Goal: Information Seeking & Learning: Learn about a topic

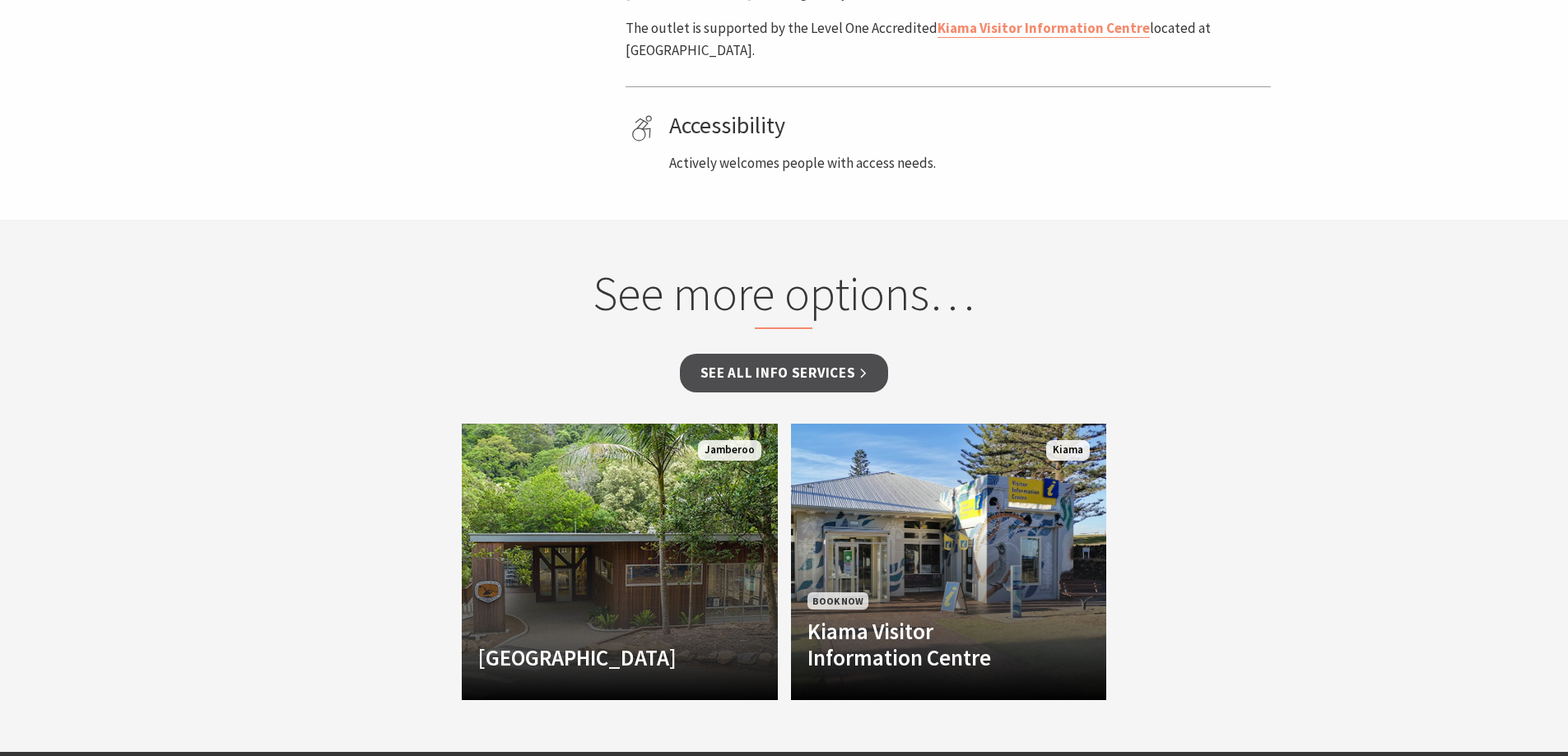
scroll to position [988, 0]
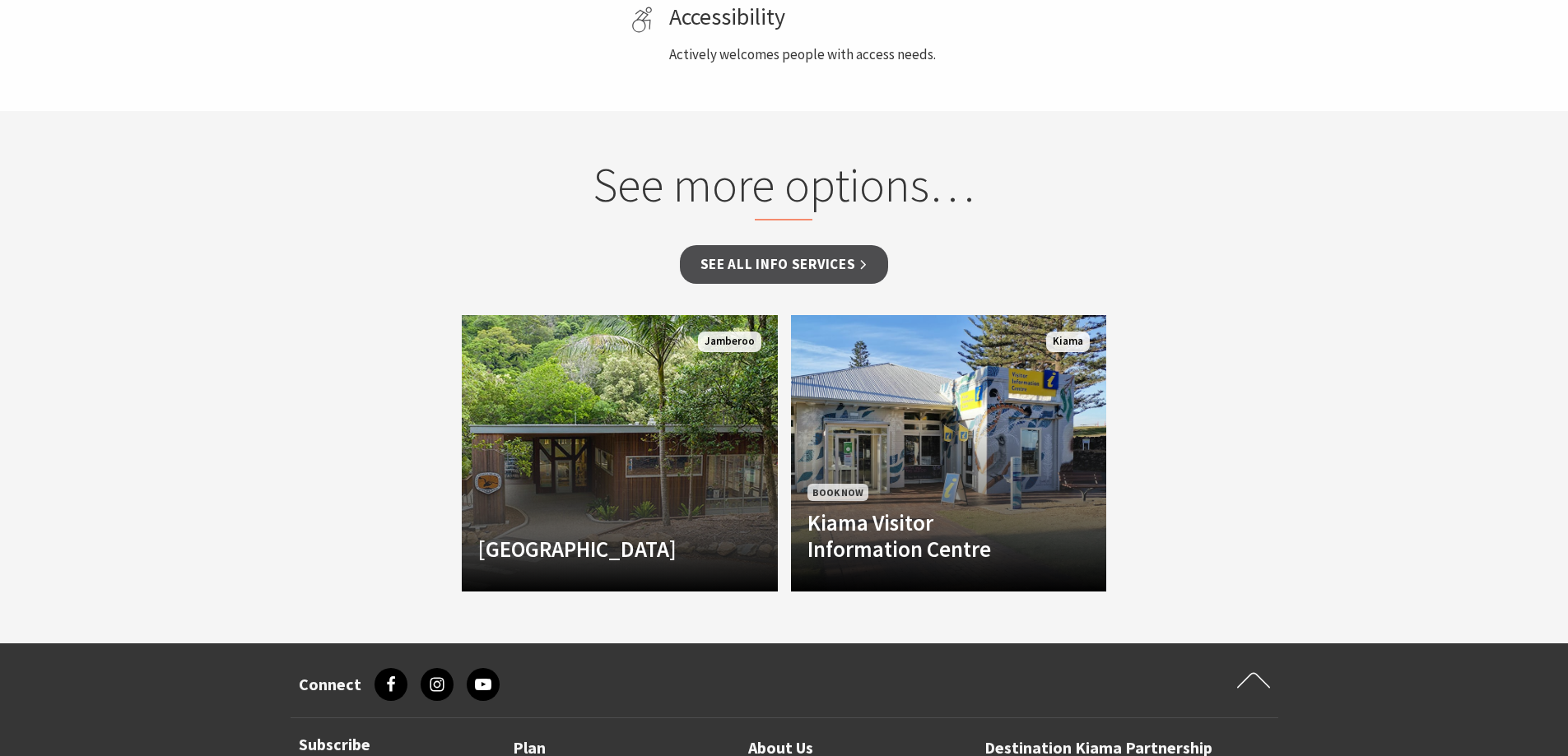
click at [1293, 420] on section "See more options… See all Info Services Minnamurra Rainforest Centre Minnamurra…" at bounding box center [784, 378] width 1568 height 532
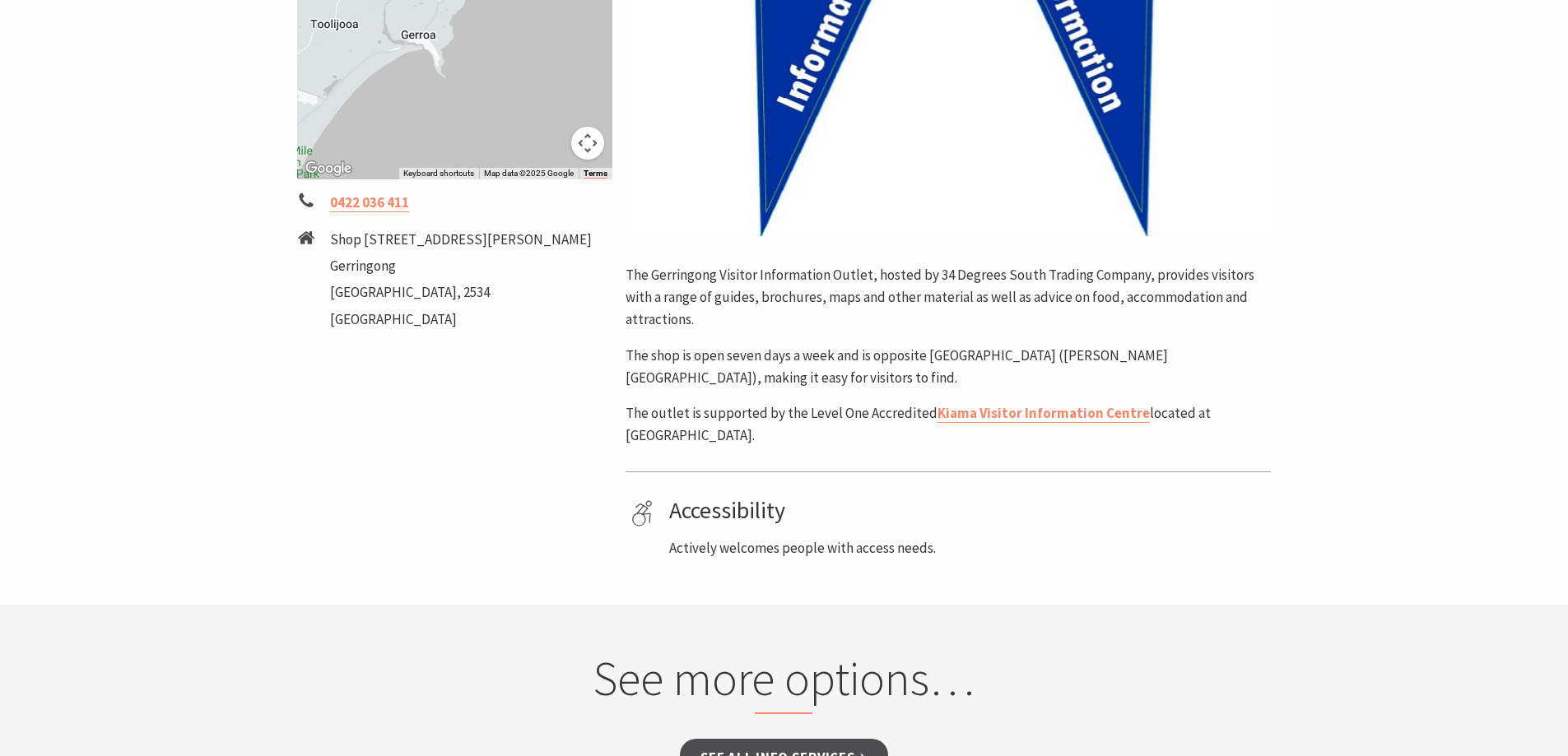
scroll to position [0, 0]
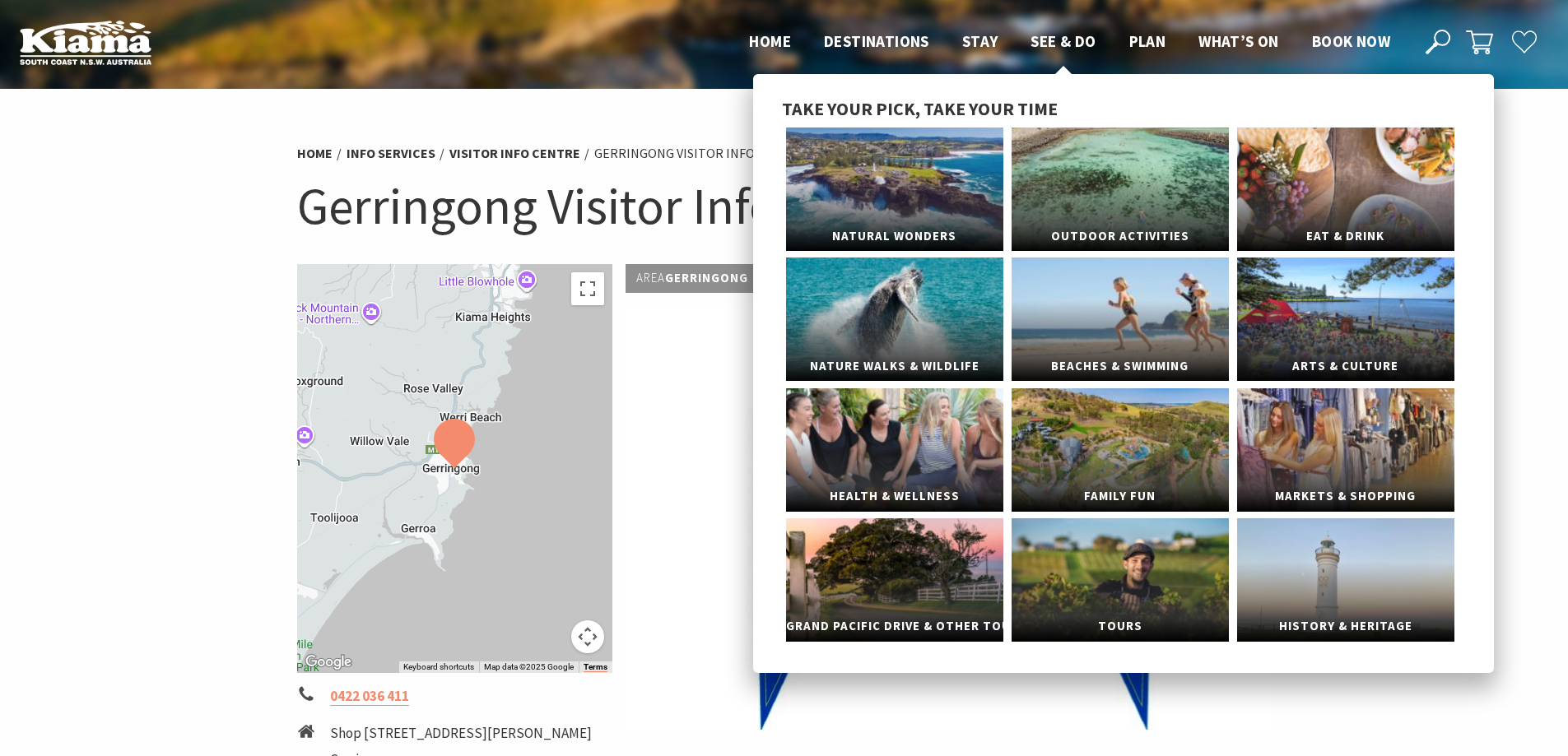
click at [1061, 41] on span "See & Do" at bounding box center [1063, 41] width 65 height 20
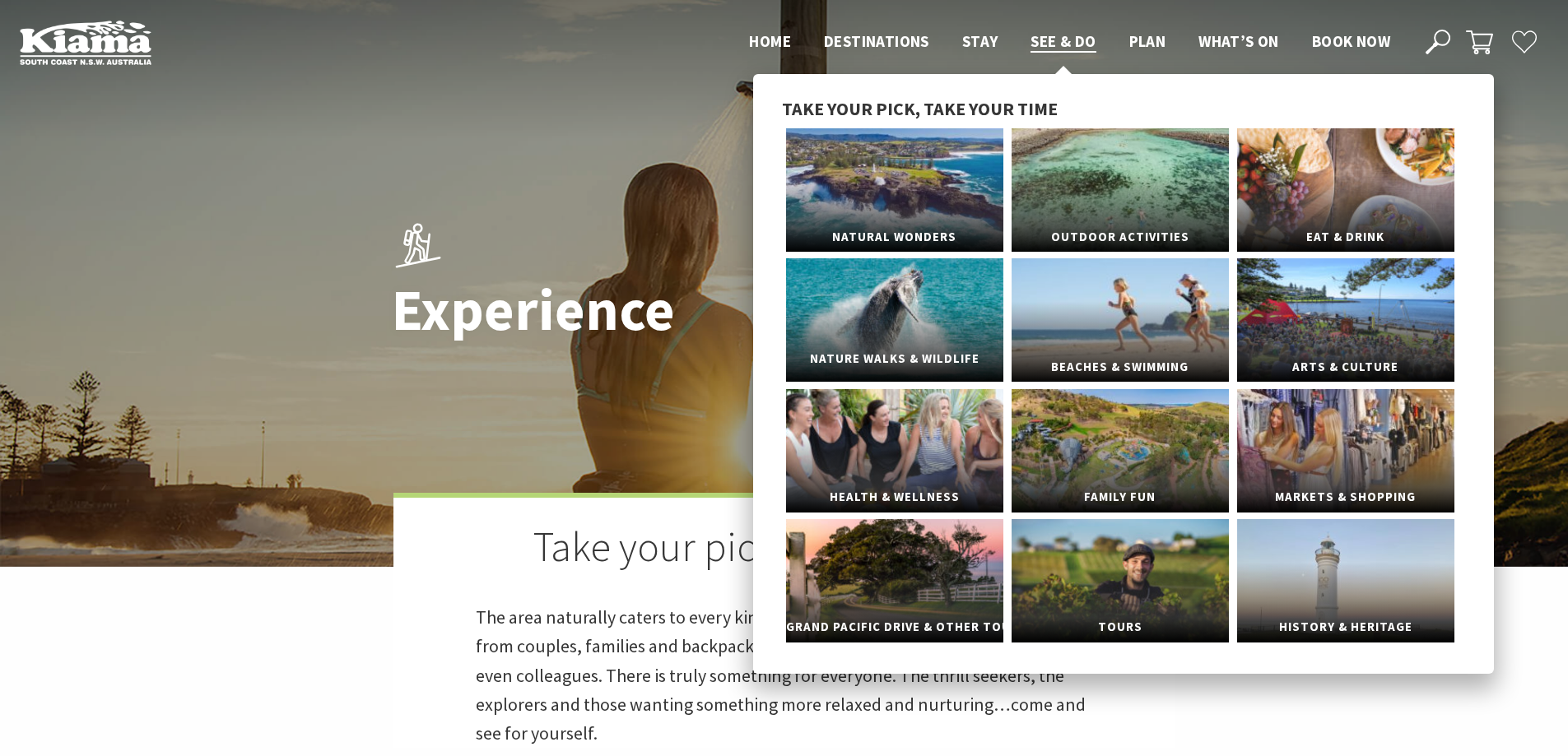
click at [899, 313] on link "Nature Walks & Wildlife" at bounding box center [894, 319] width 217 height 123
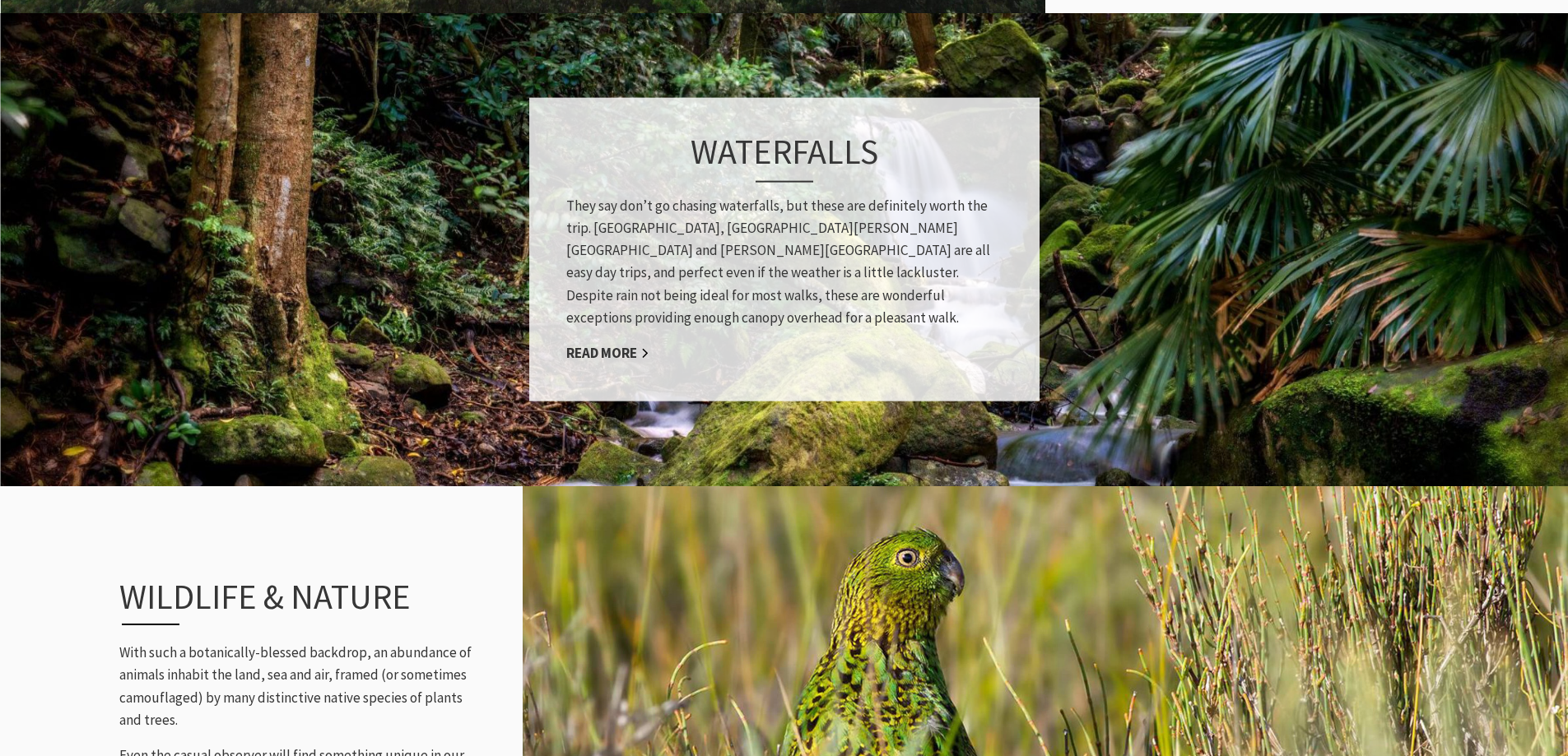
scroll to position [1481, 0]
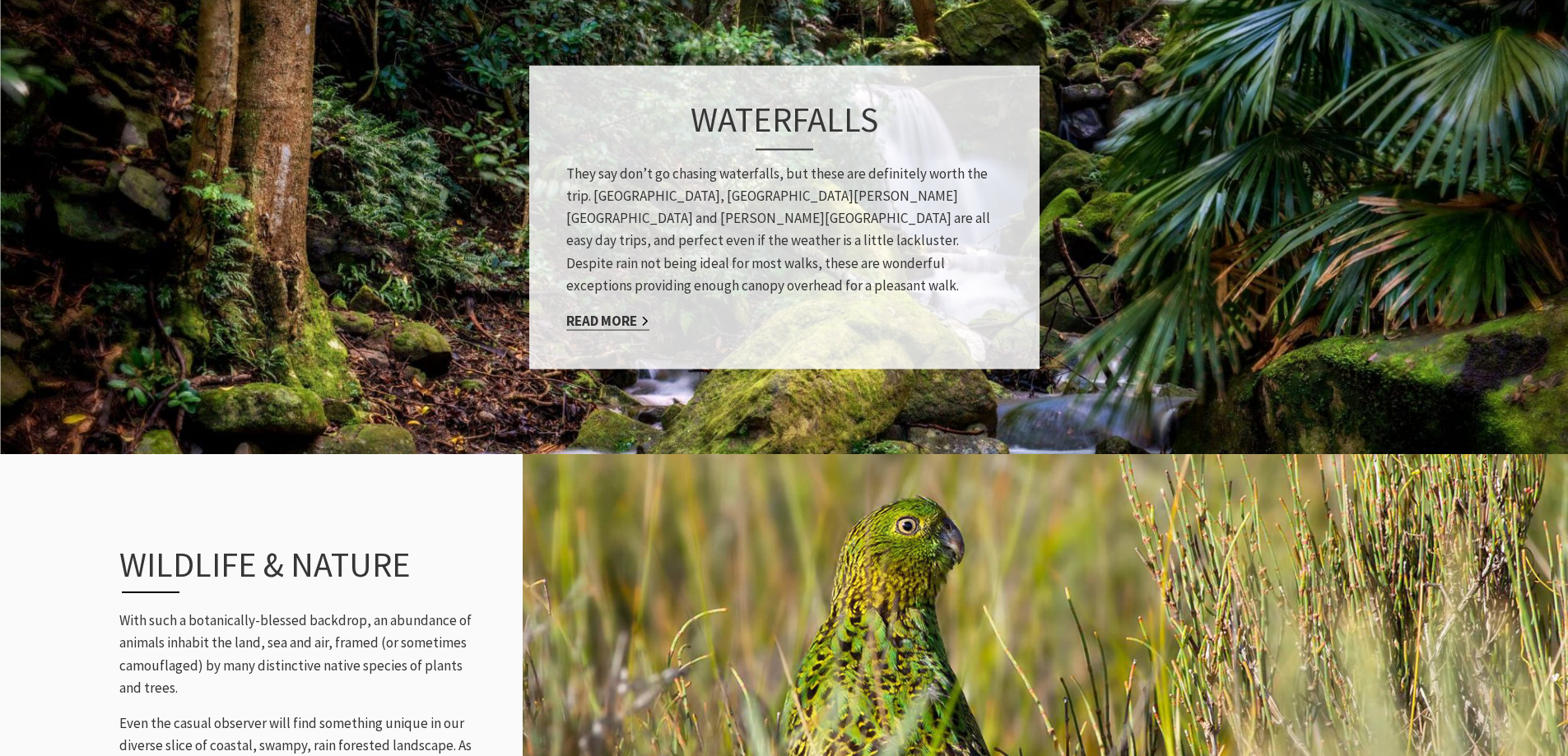
click at [619, 311] on link "Read More" at bounding box center [607, 320] width 83 height 19
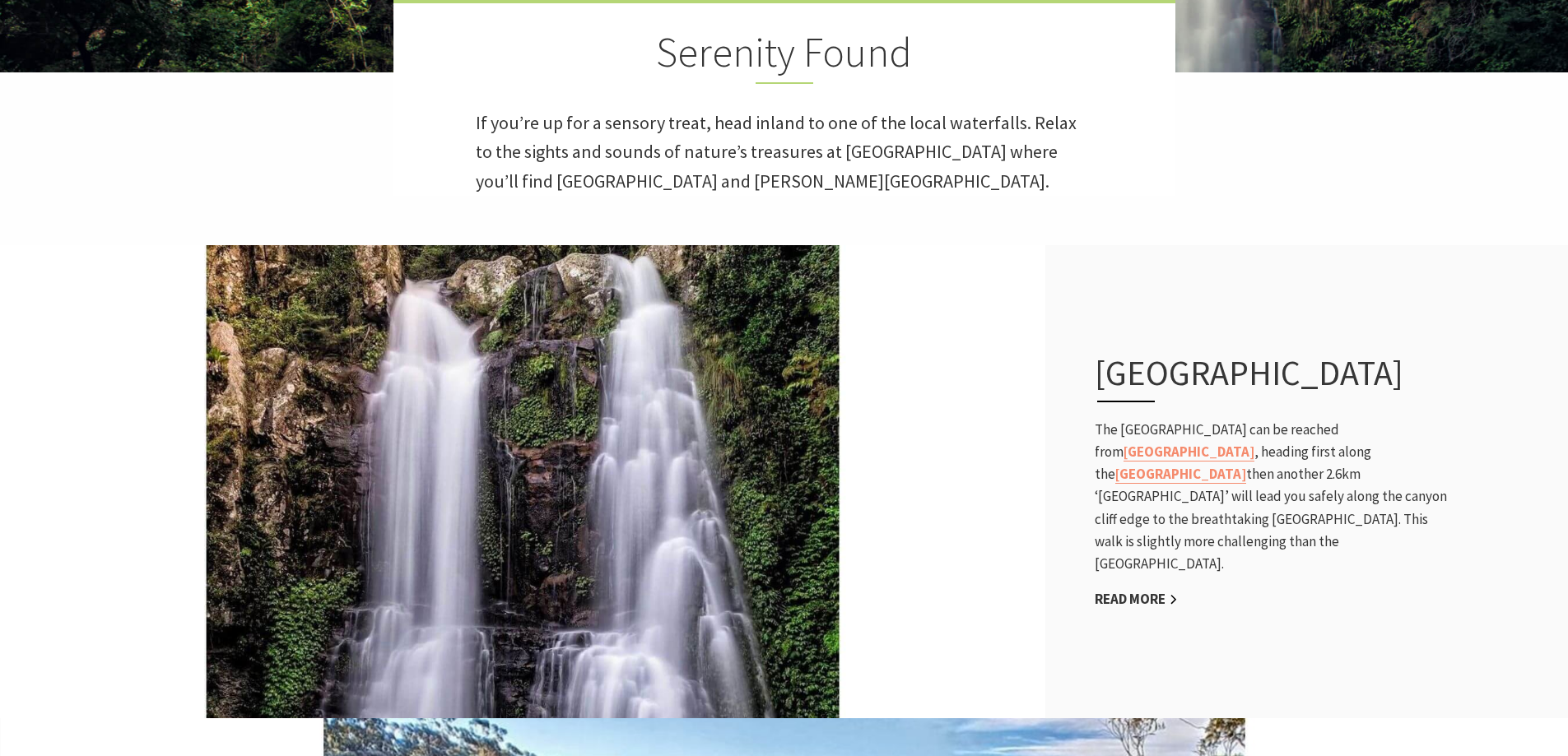
scroll to position [494, 0]
click at [1142, 590] on link "Read More" at bounding box center [1136, 599] width 83 height 19
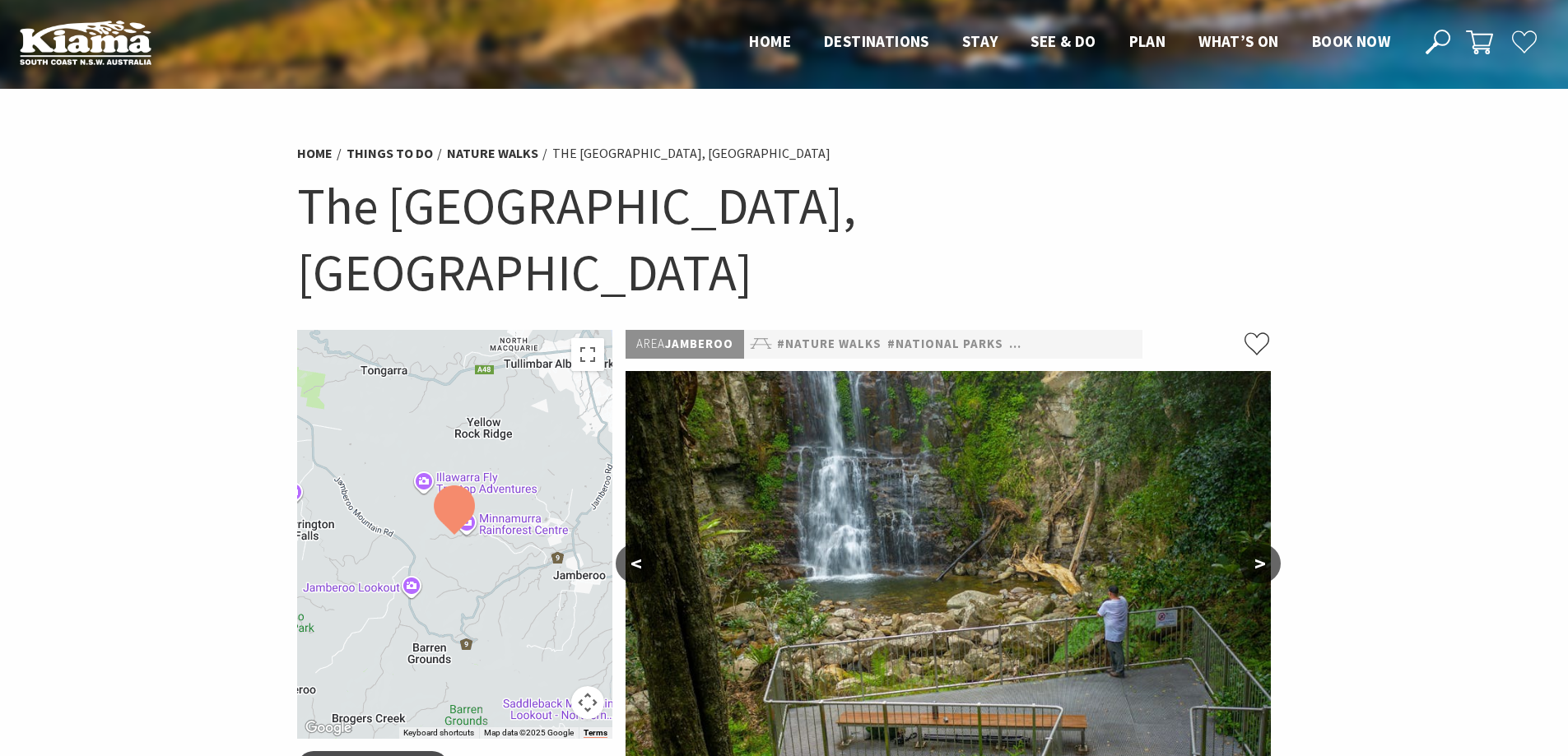
click at [1260, 544] on button ">" at bounding box center [1260, 564] width 41 height 39
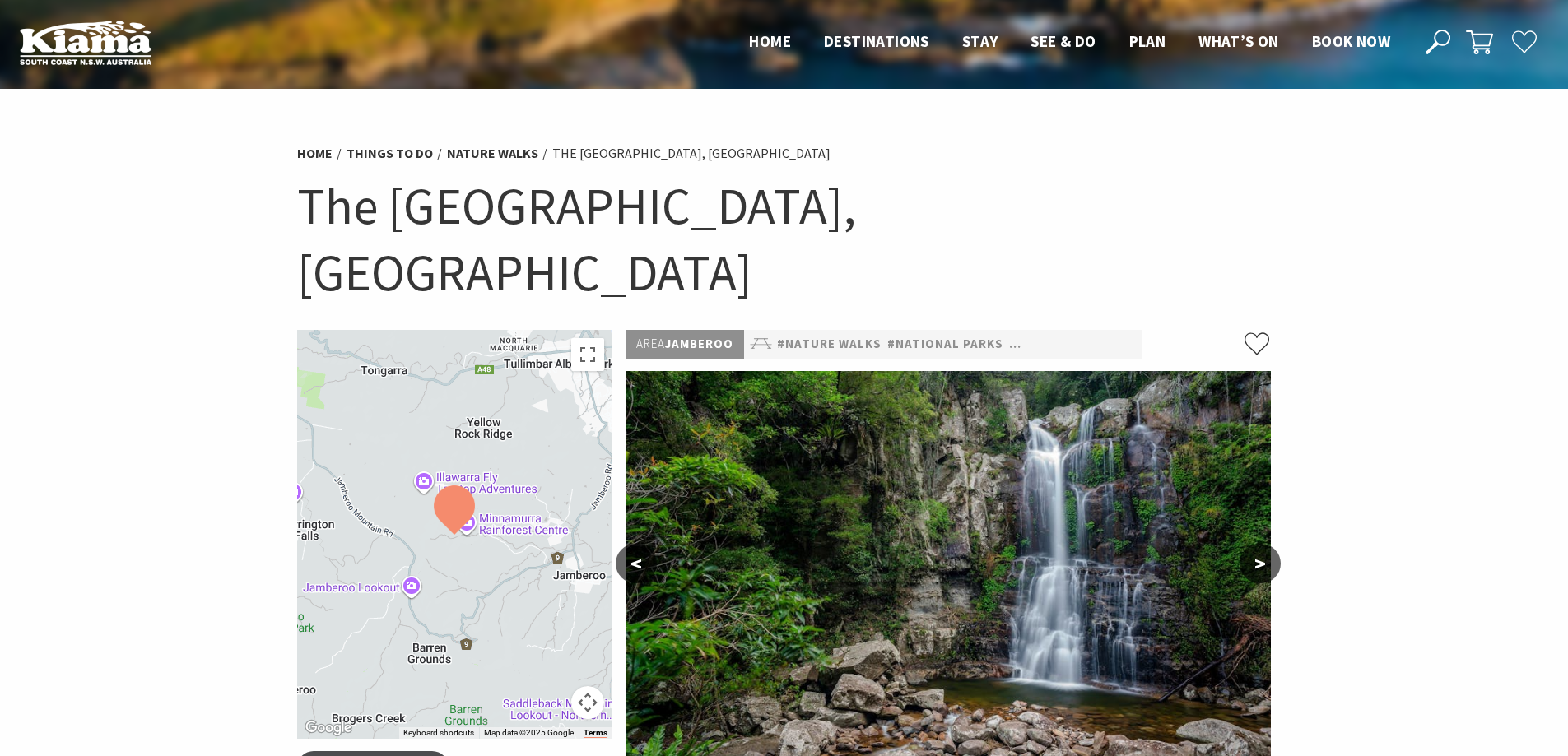
click at [1260, 544] on button ">" at bounding box center [1260, 564] width 41 height 39
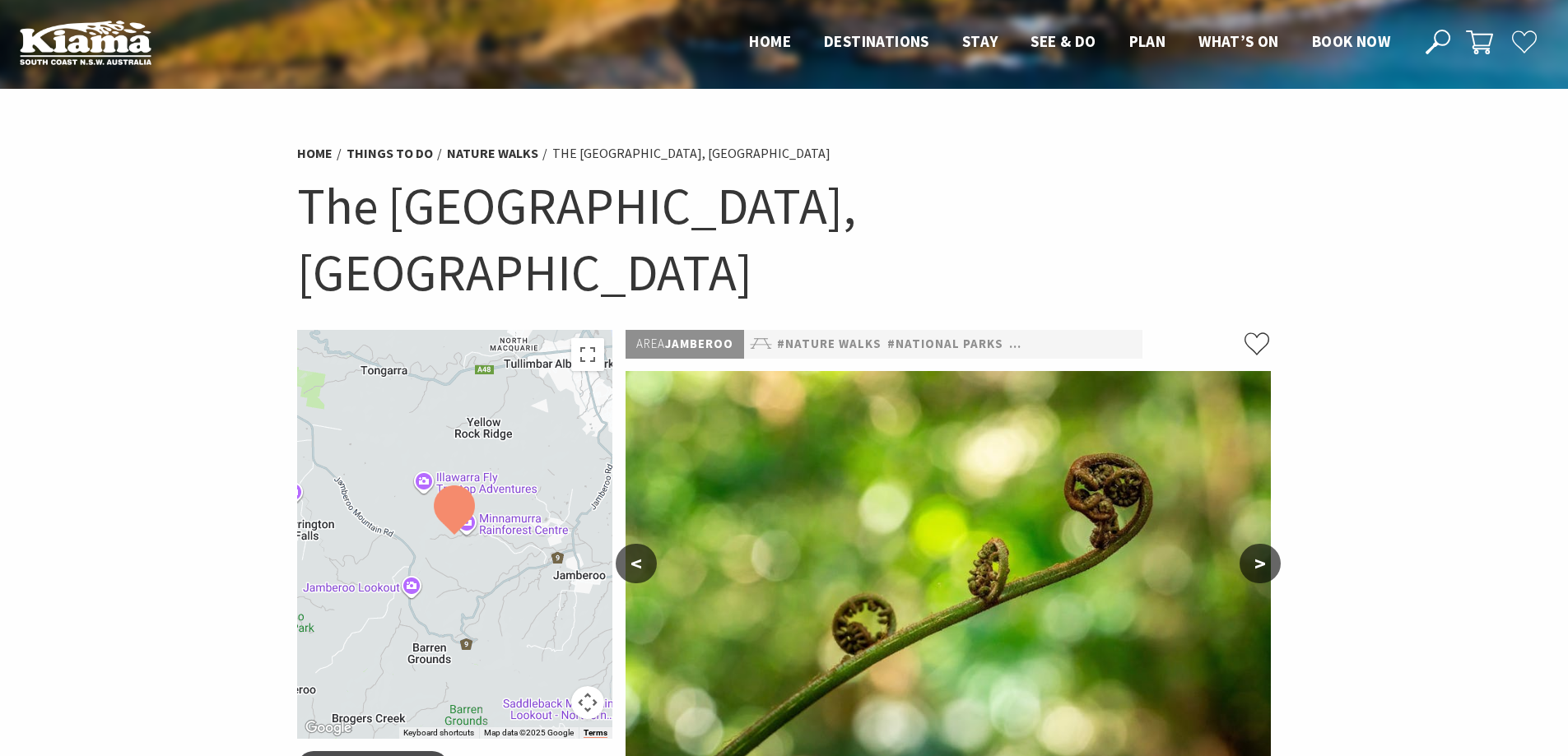
click at [1260, 544] on button ">" at bounding box center [1260, 564] width 41 height 39
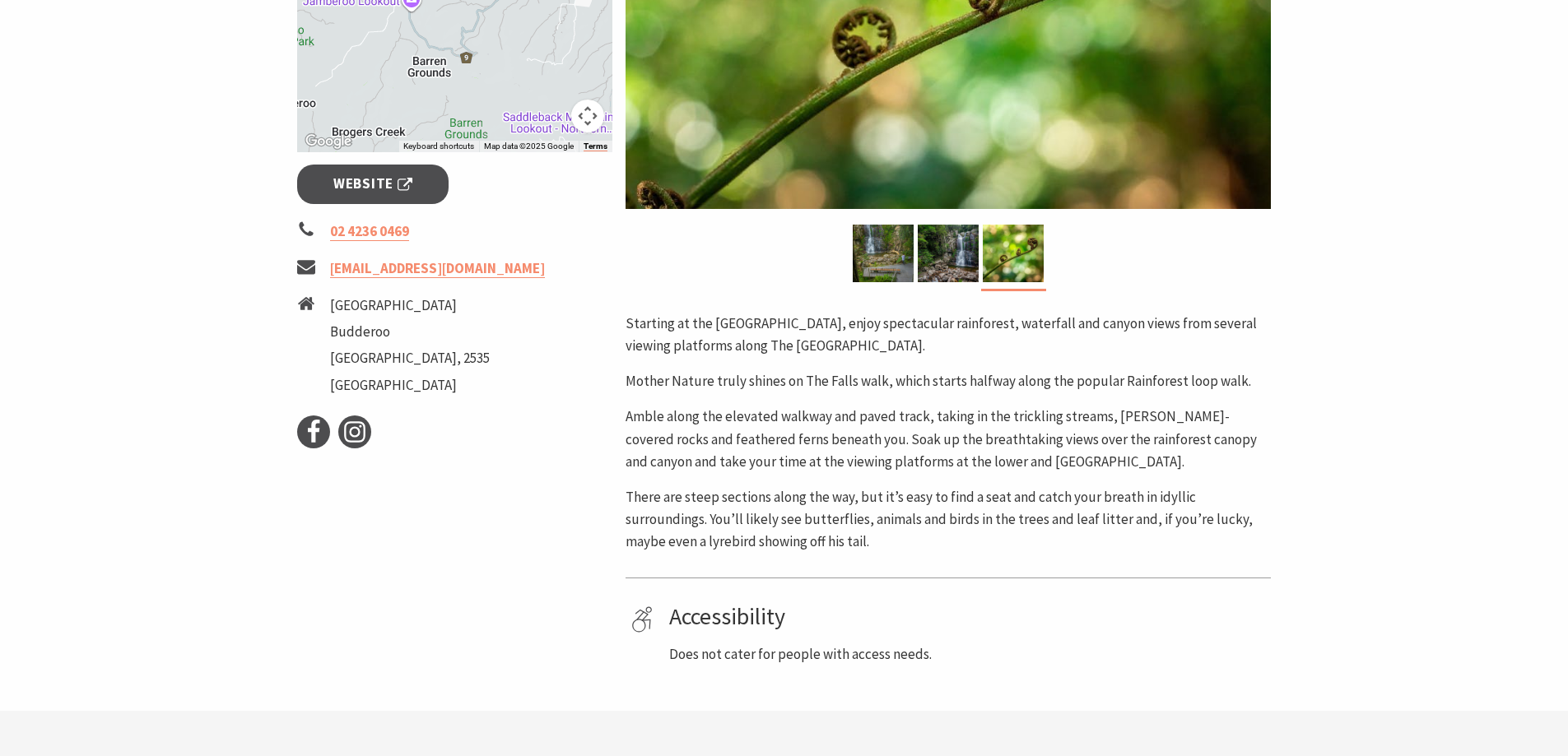
scroll to position [658, 0]
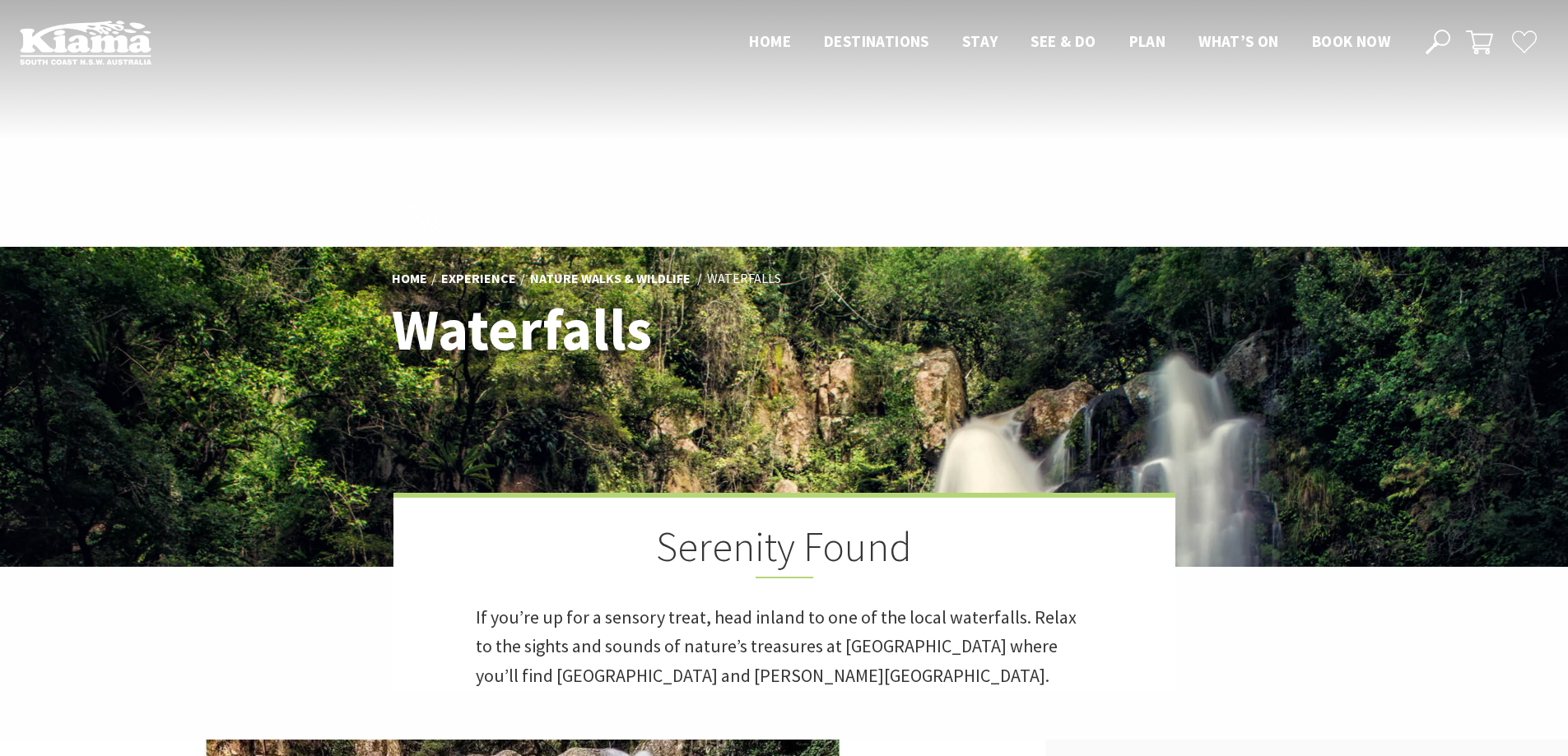
scroll to position [494, 0]
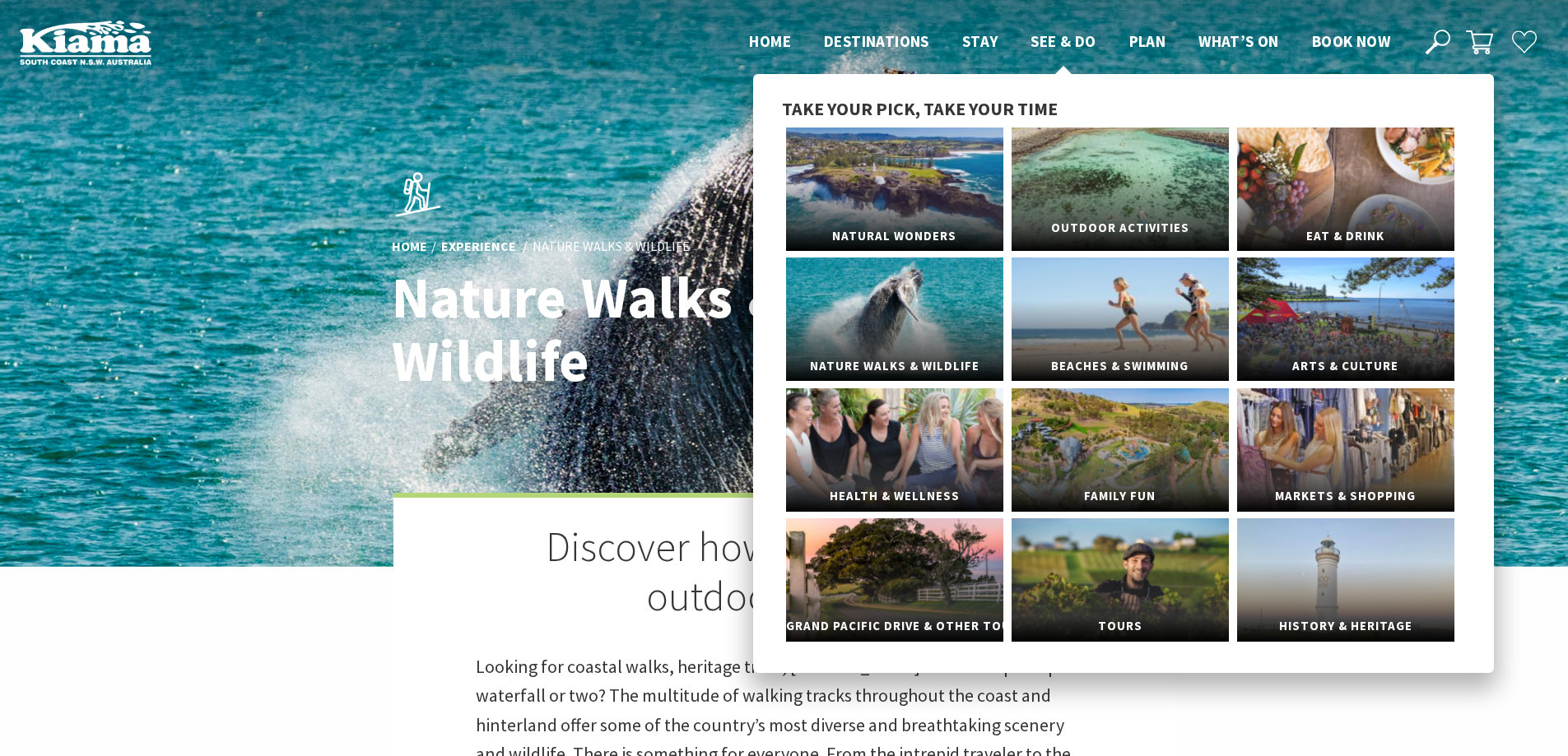
click at [1096, 186] on link "Outdoor Activities" at bounding box center [1120, 188] width 217 height 123
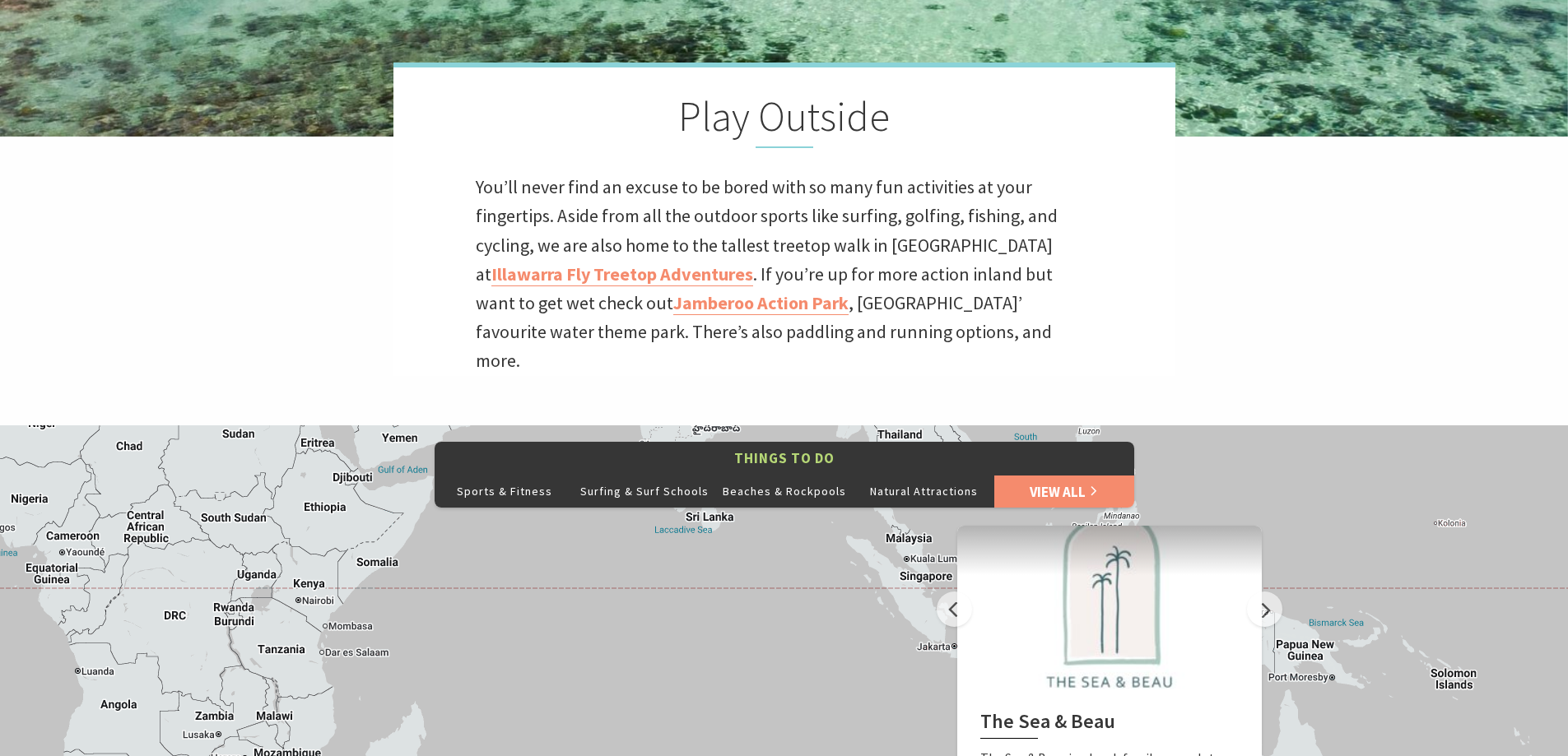
scroll to position [494, 0]
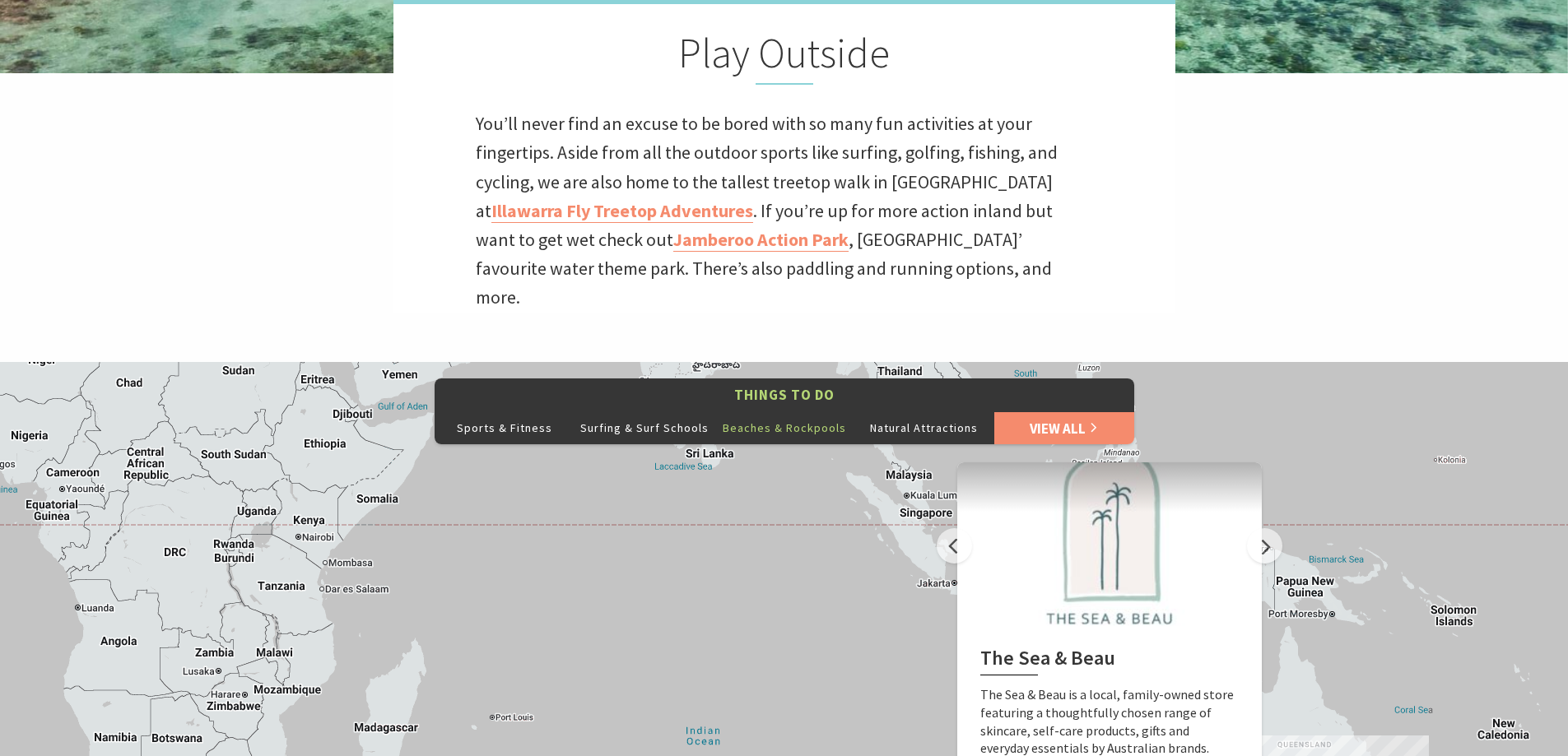
click at [799, 411] on button "Beaches & Rockpools" at bounding box center [785, 427] width 140 height 33
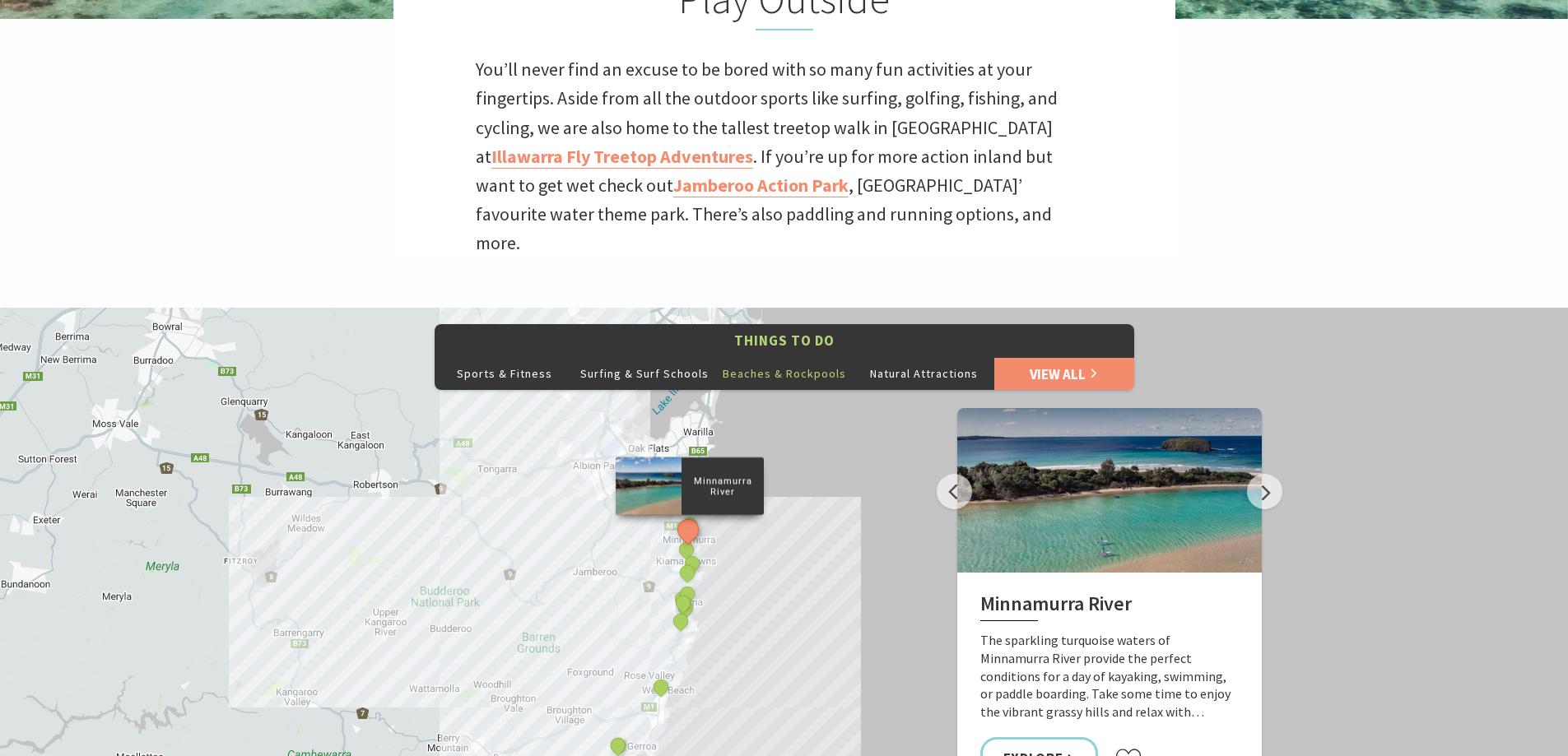
scroll to position [576, 0]
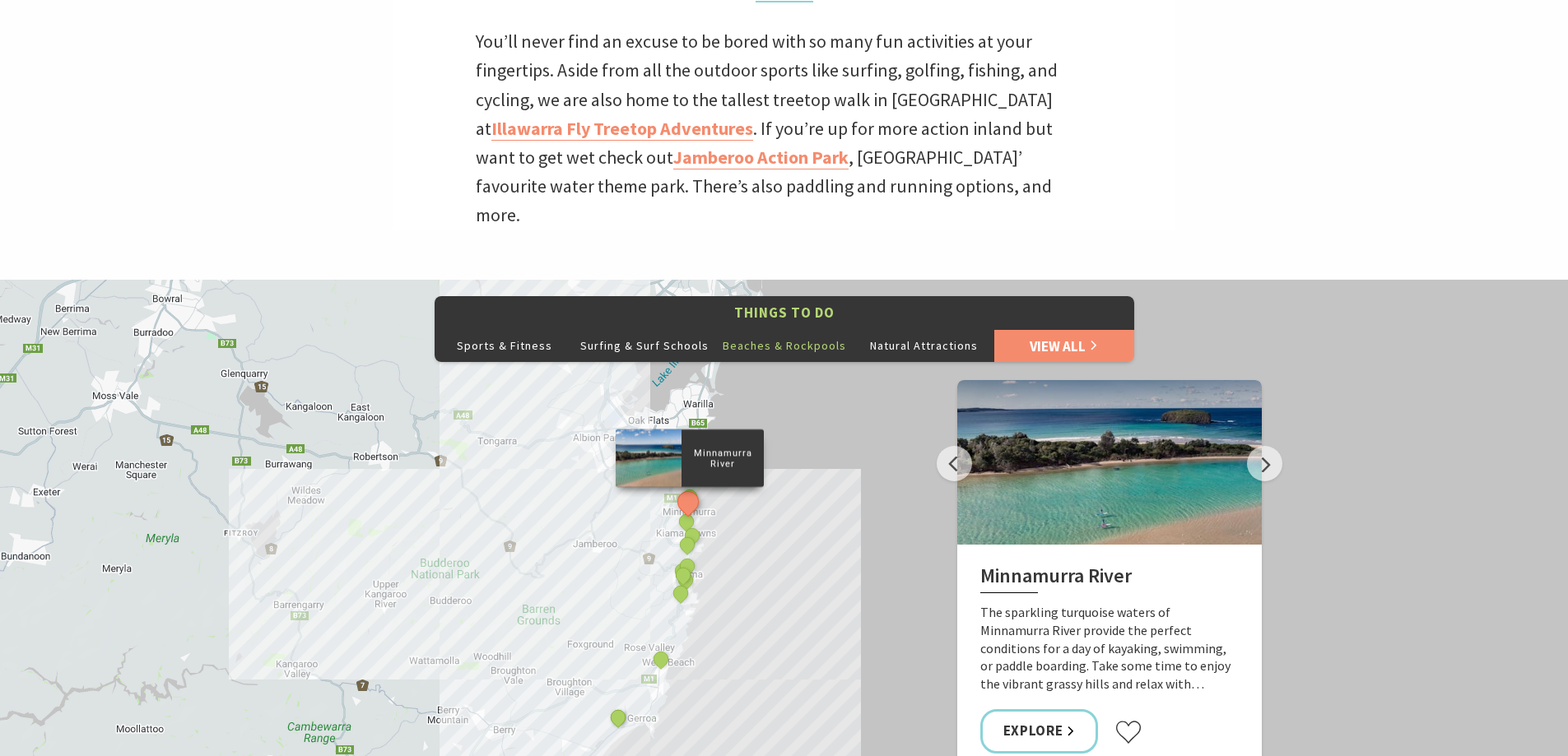
click at [924, 532] on div "Minnamurra River Minnamurra Beach Continental Ocean Pool Crooked River, Gerroa …" at bounding box center [784, 576] width 1568 height 592
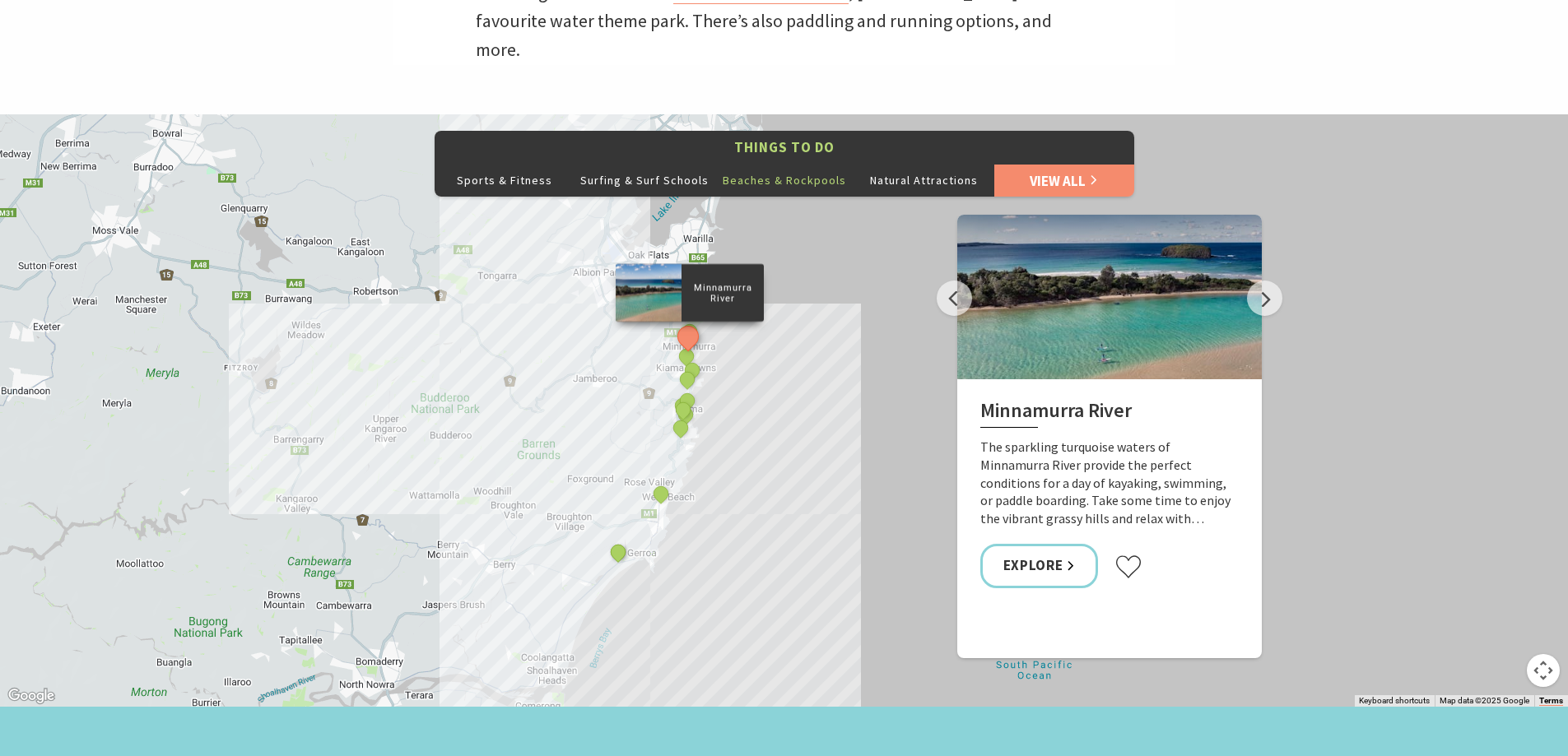
scroll to position [740, 0]
click at [900, 358] on div "Minnamurra River Minnamurra Beach Continental Ocean Pool Crooked River, Gerroa …" at bounding box center [784, 411] width 1568 height 592
click at [1267, 281] on button "Next" at bounding box center [1265, 299] width 36 height 35
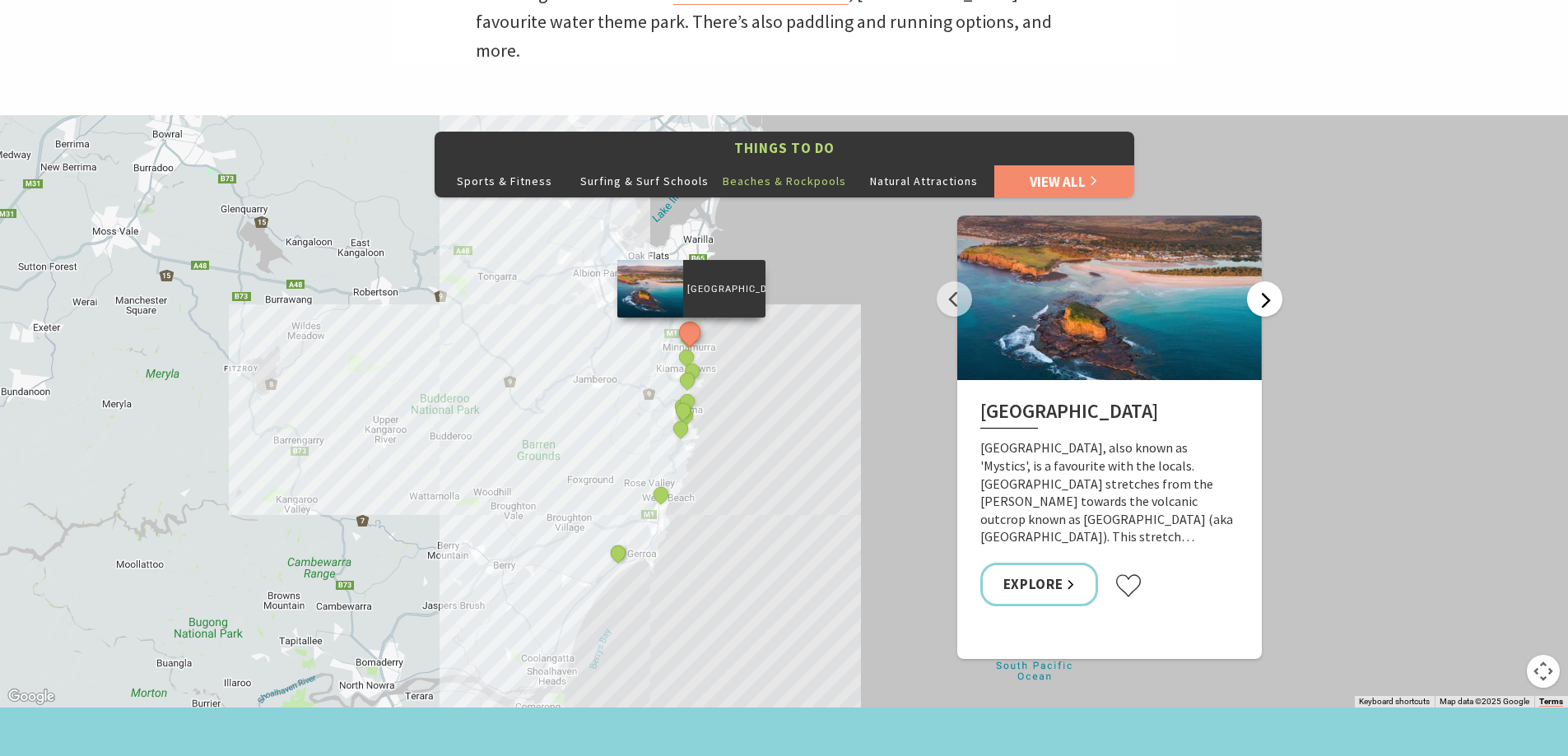
click at [1267, 281] on button "Next" at bounding box center [1265, 299] width 36 height 35
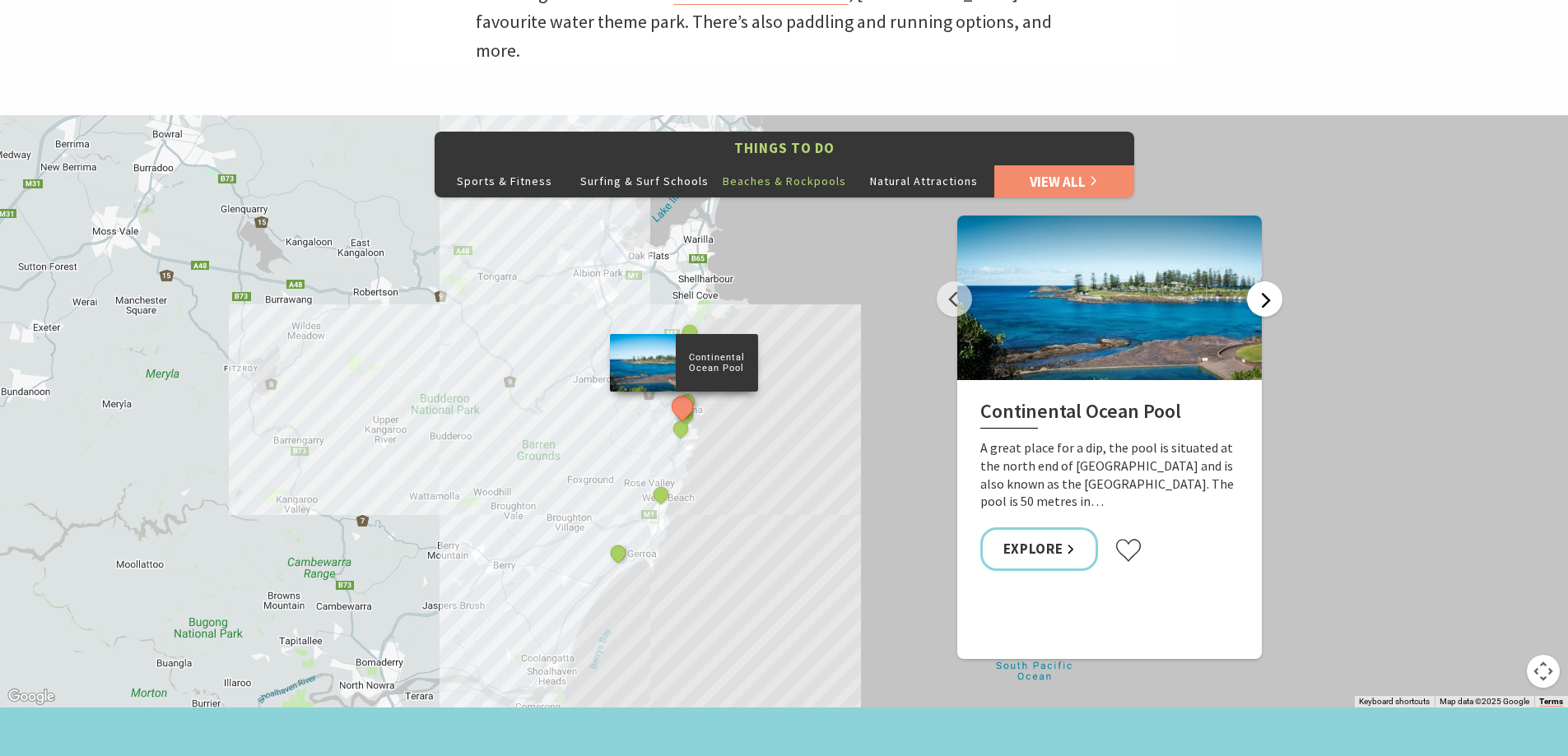
click at [1267, 281] on button "Next" at bounding box center [1265, 299] width 36 height 35
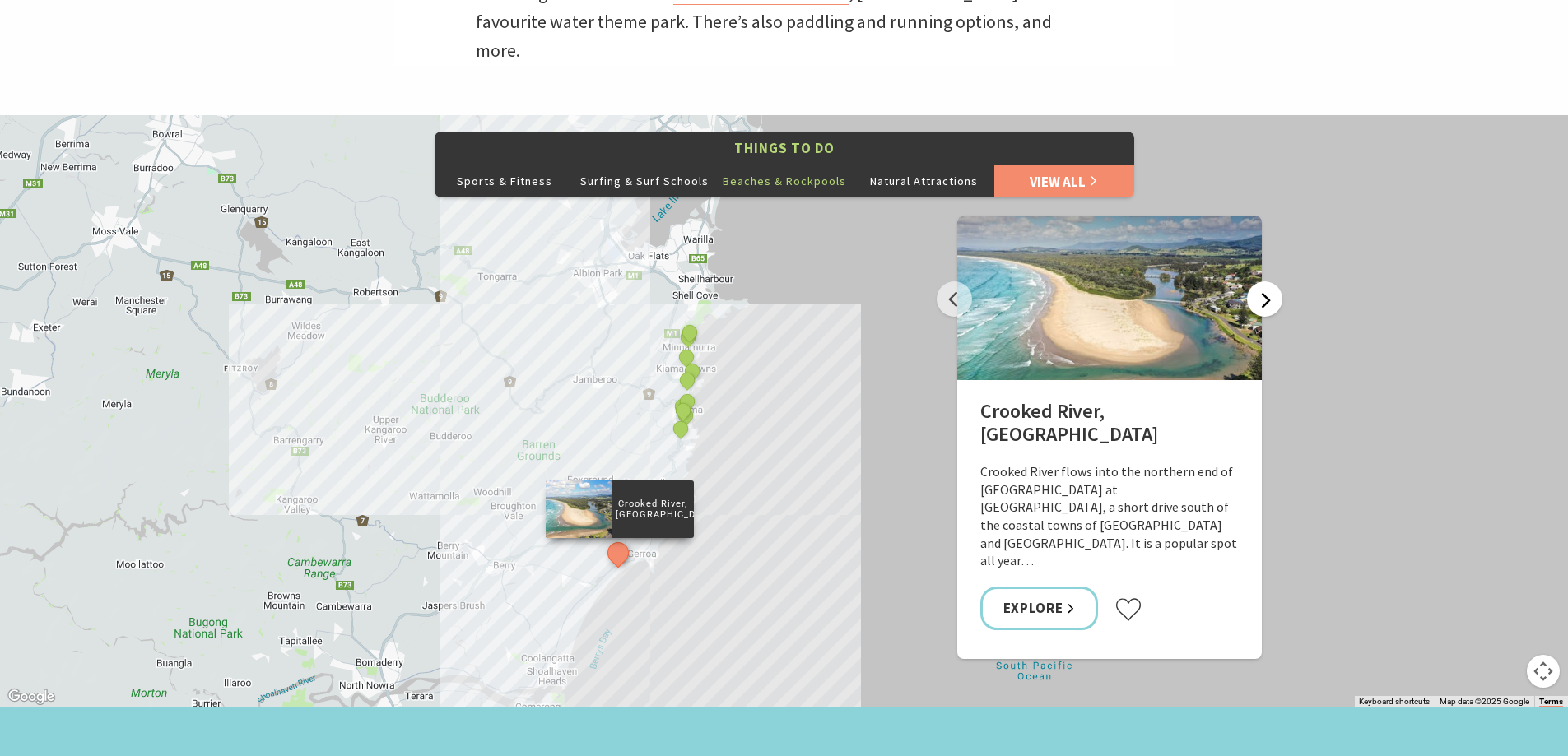
click at [1267, 281] on button "Next" at bounding box center [1265, 299] width 36 height 35
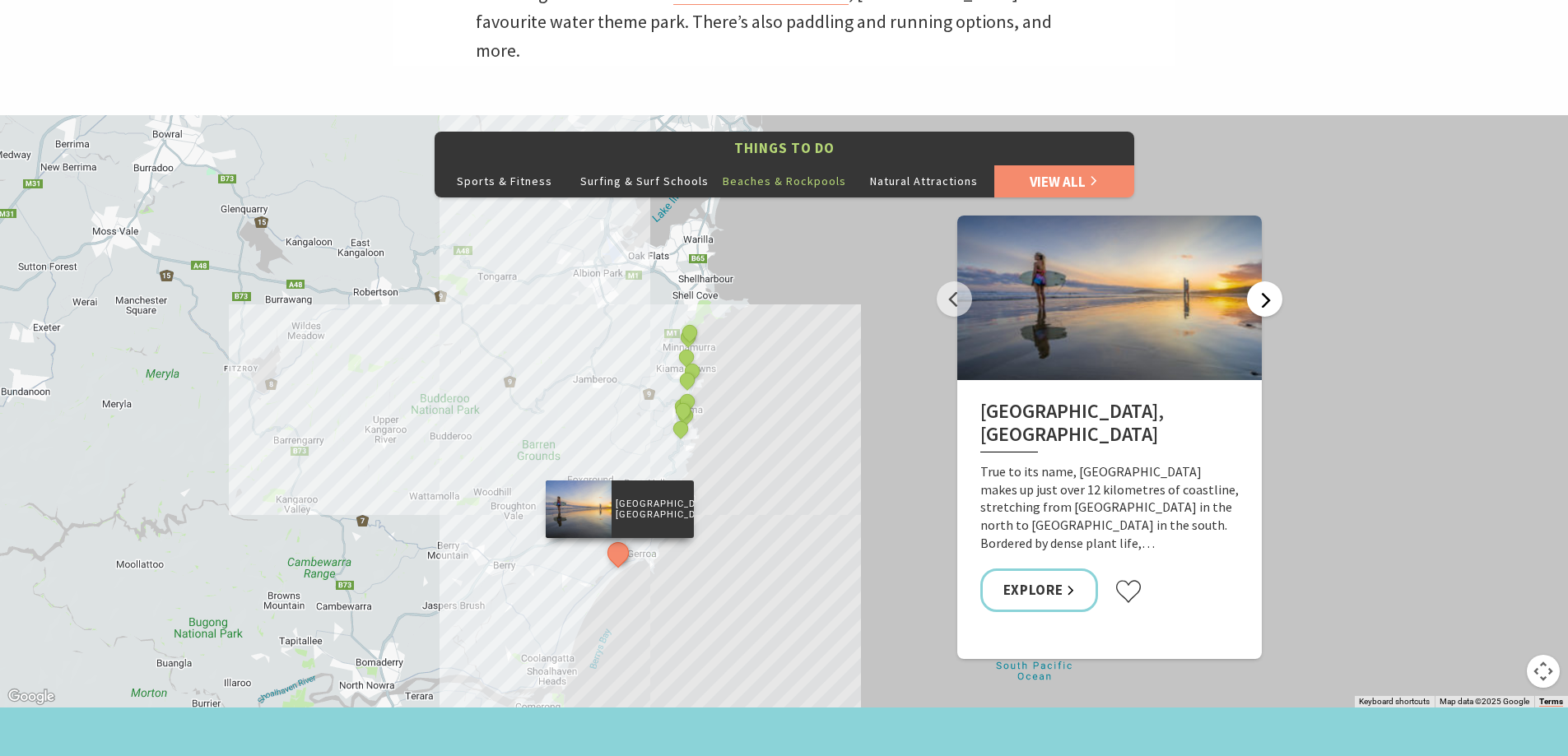
click at [1267, 281] on button "Next" at bounding box center [1265, 299] width 36 height 35
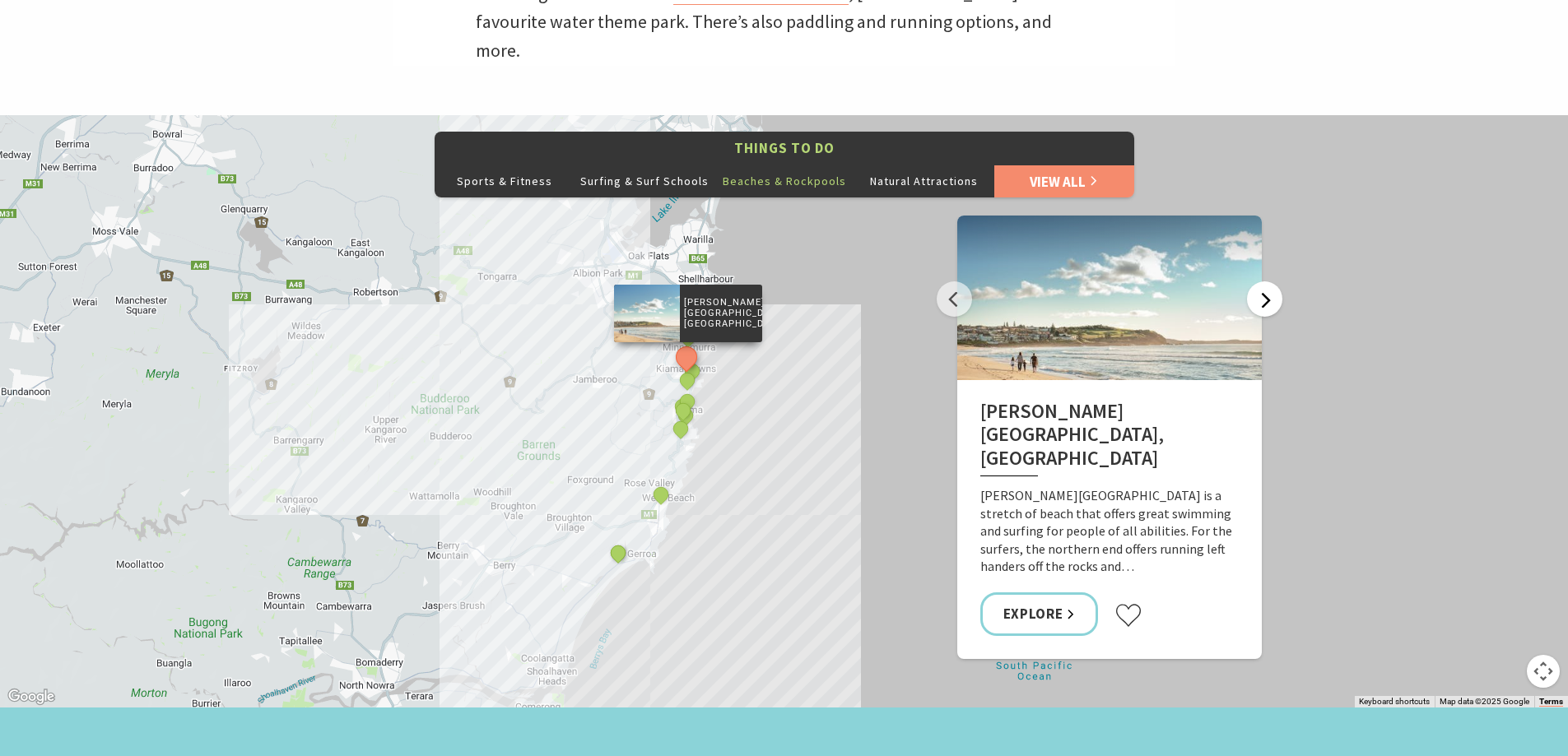
click at [1267, 281] on button "Next" at bounding box center [1265, 299] width 36 height 35
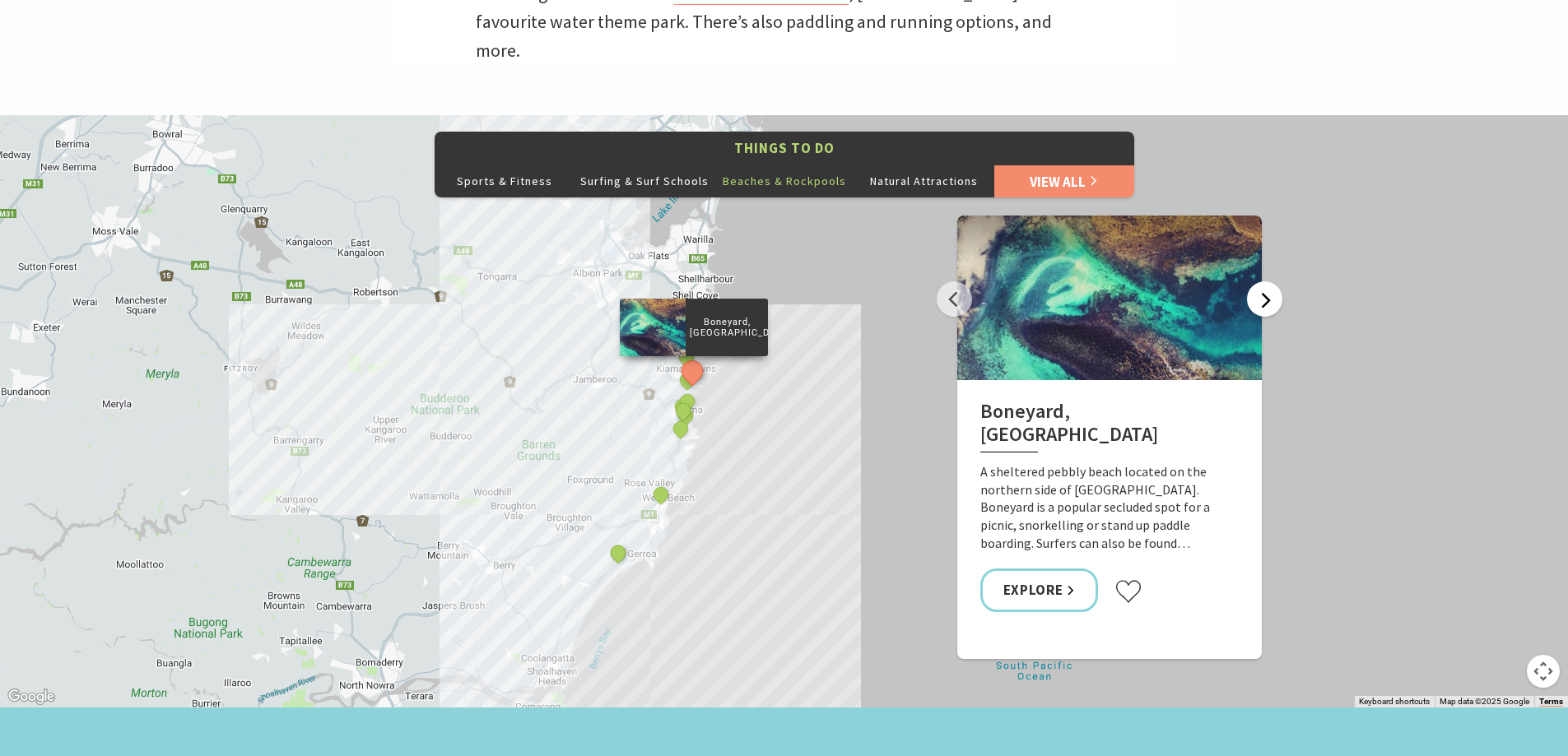
click at [1267, 281] on button "Next" at bounding box center [1265, 299] width 36 height 35
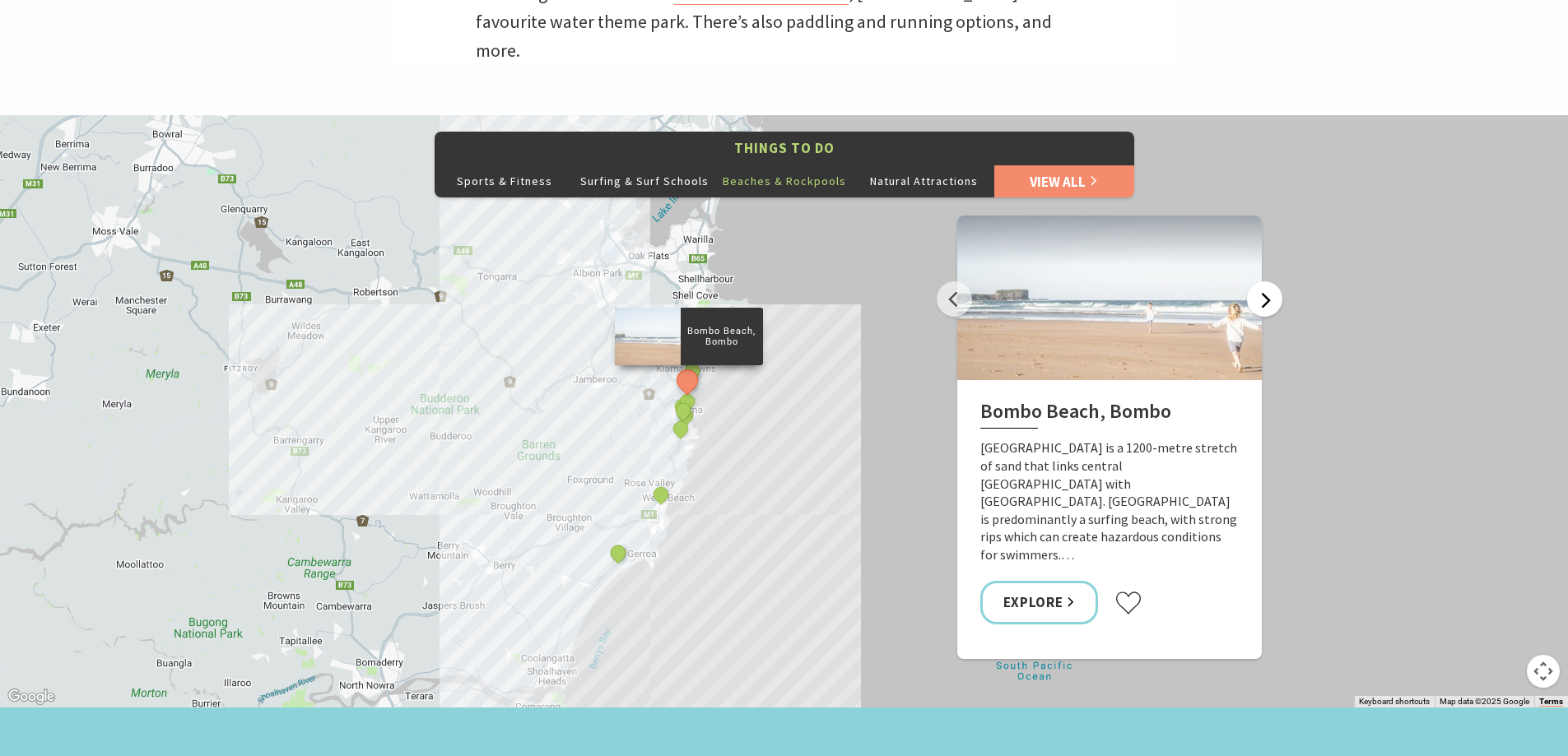
click at [1267, 281] on button "Next" at bounding box center [1265, 299] width 36 height 35
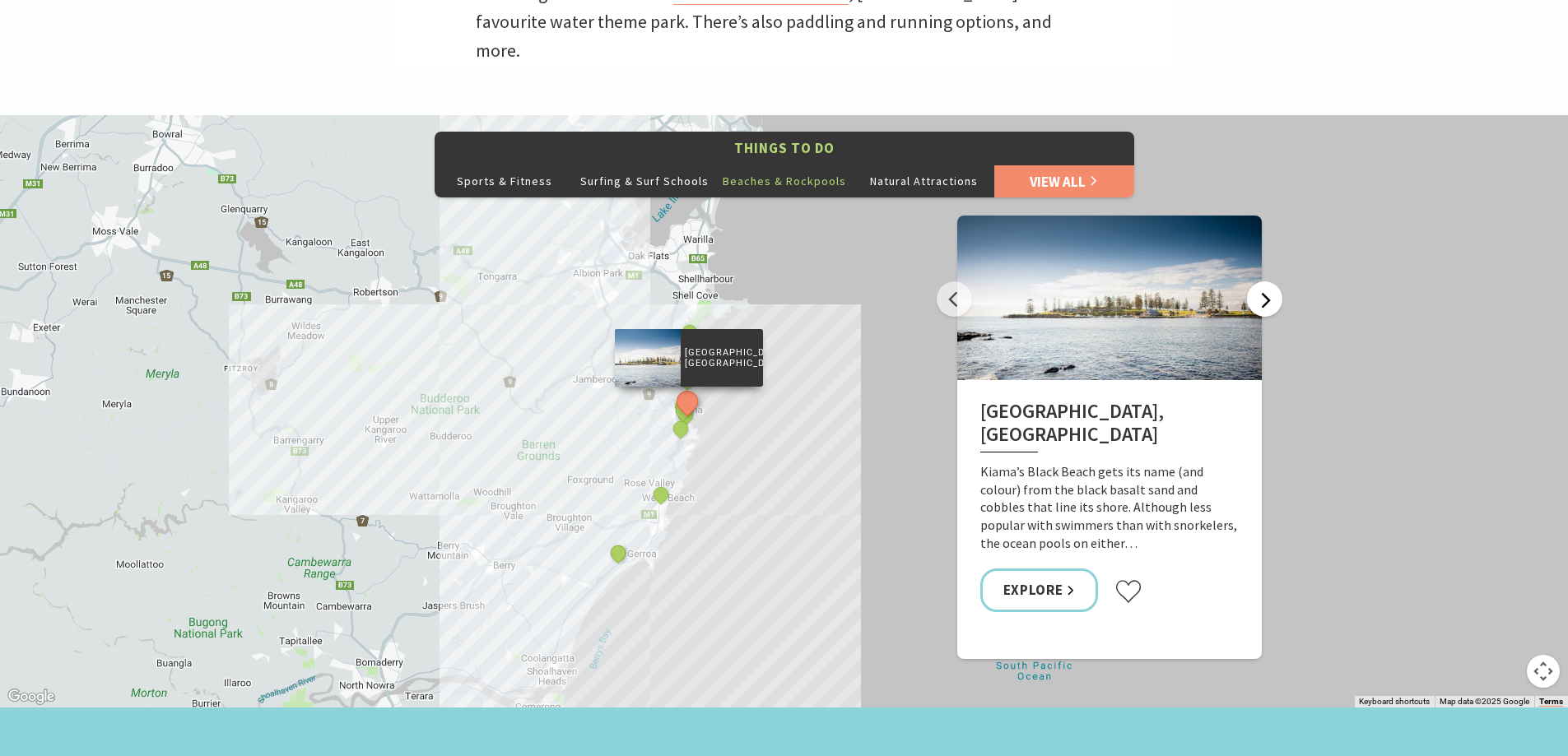
click at [1267, 281] on button "Next" at bounding box center [1265, 299] width 36 height 35
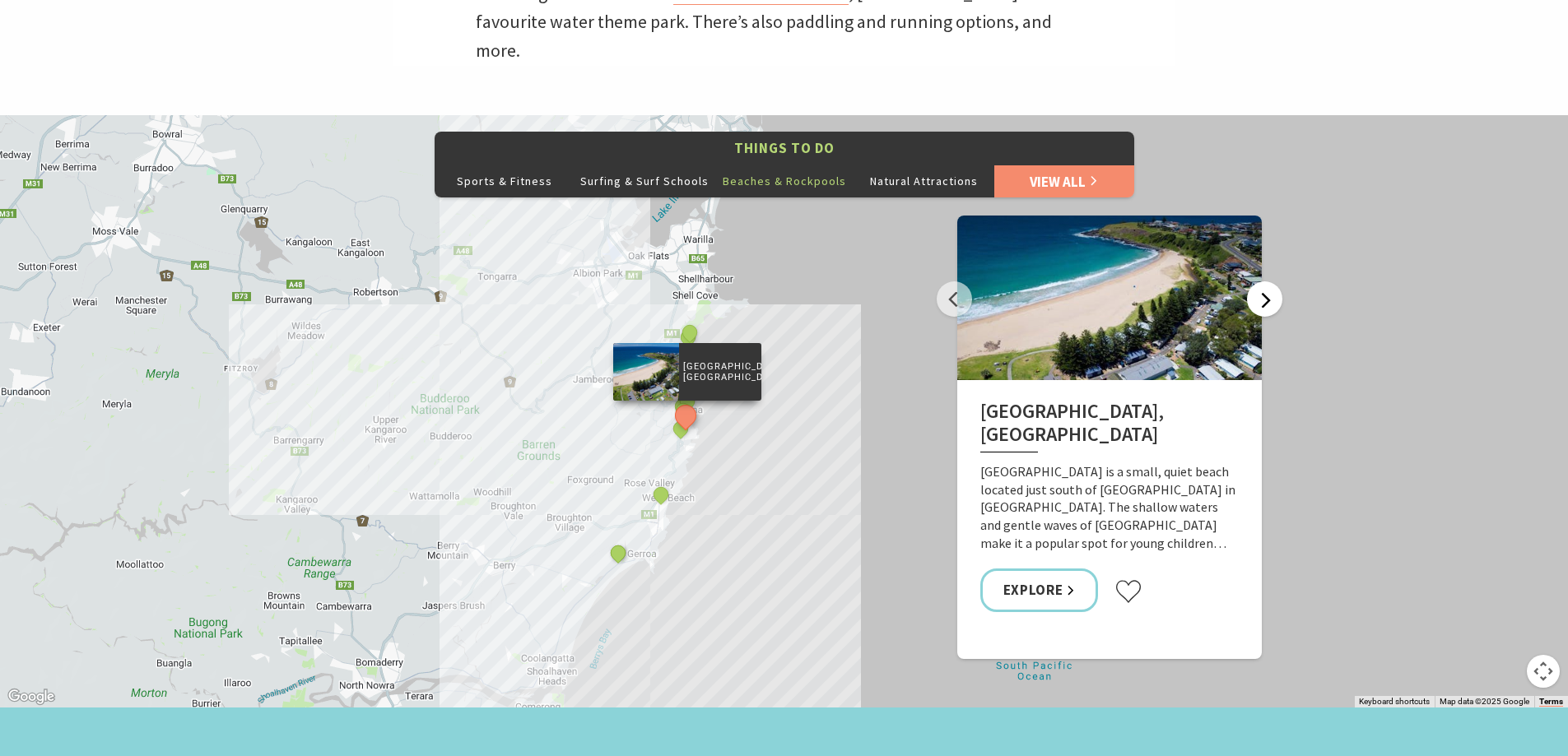
click at [1267, 281] on button "Next" at bounding box center [1265, 299] width 36 height 35
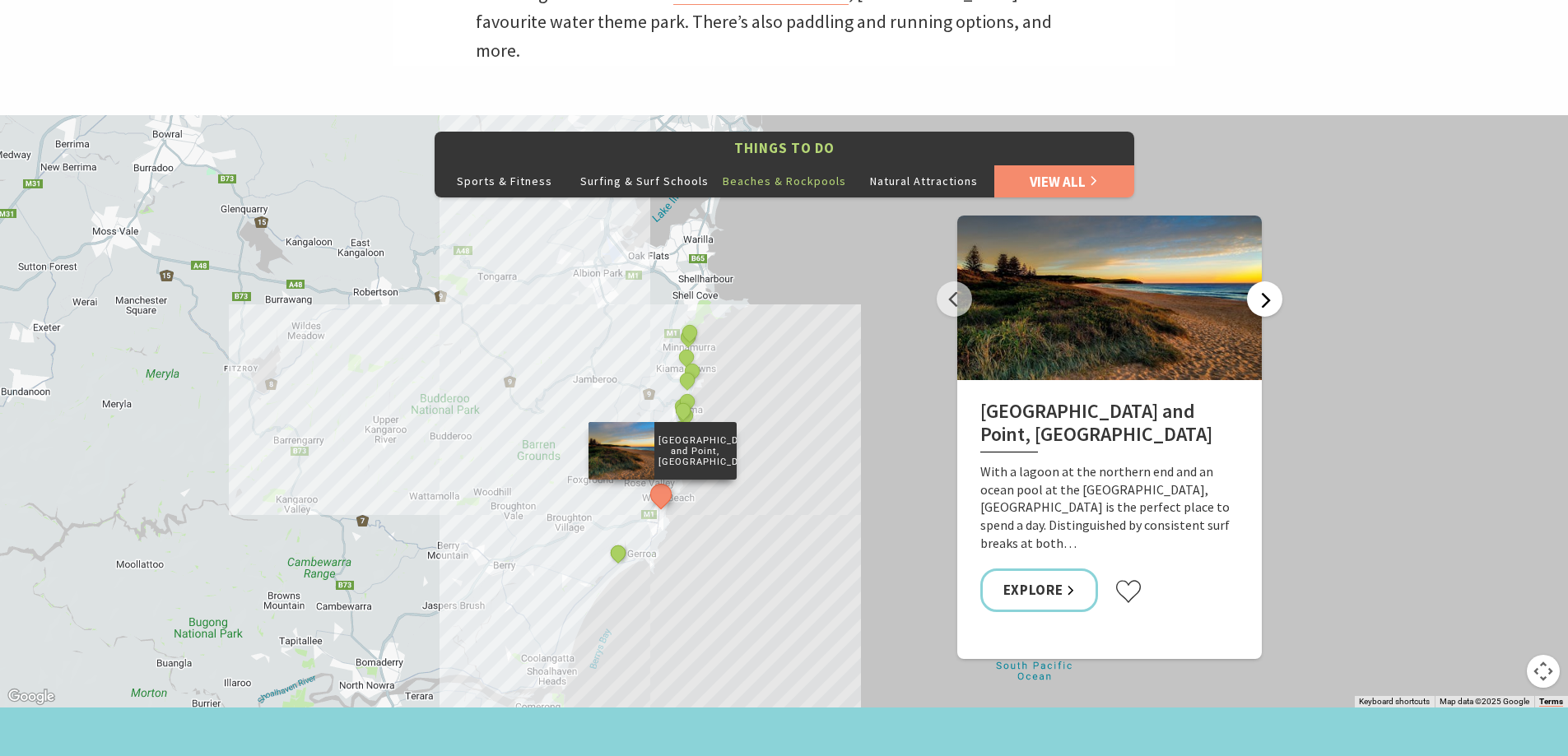
click at [1267, 281] on button "Next" at bounding box center [1265, 299] width 36 height 35
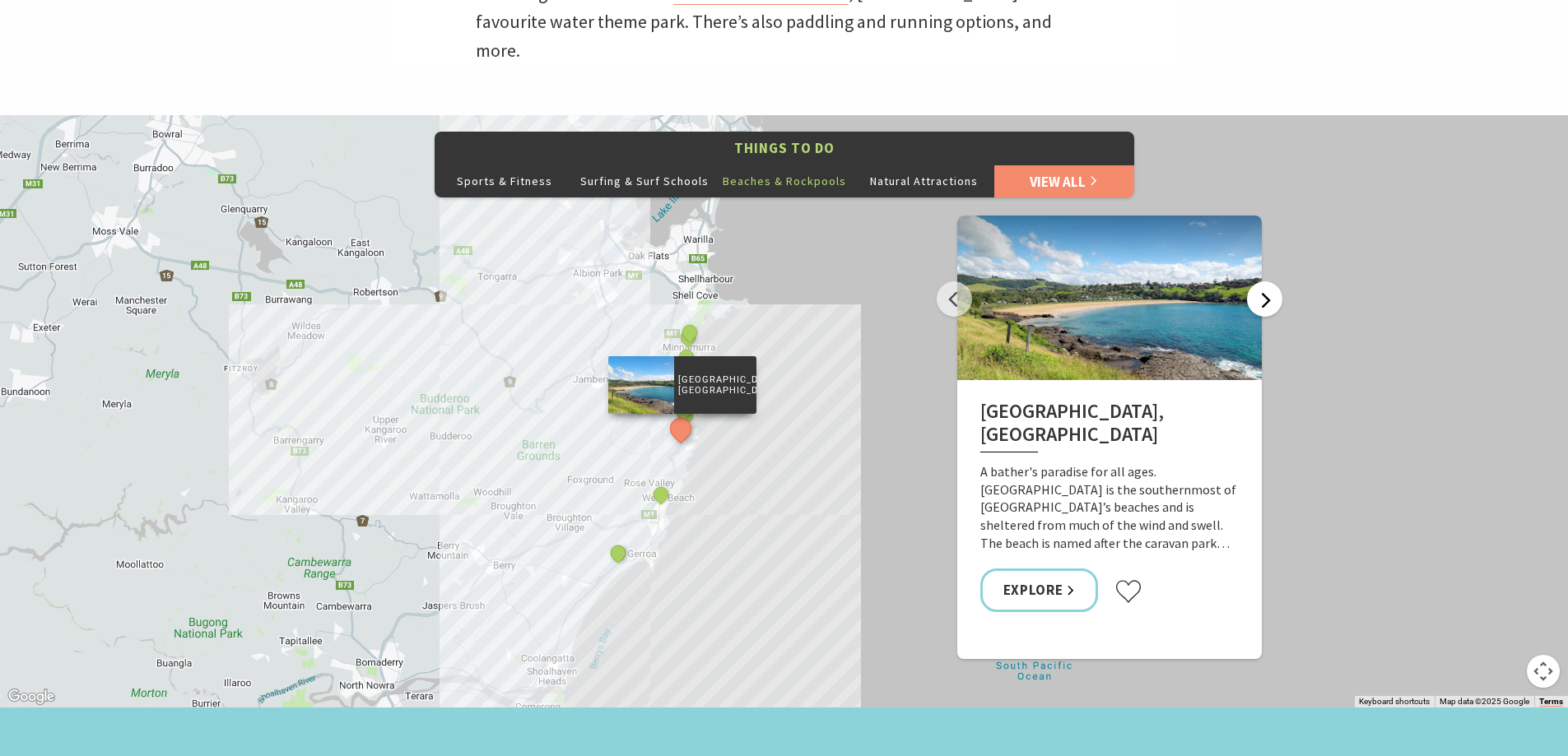
click at [1267, 281] on button "Next" at bounding box center [1265, 299] width 36 height 35
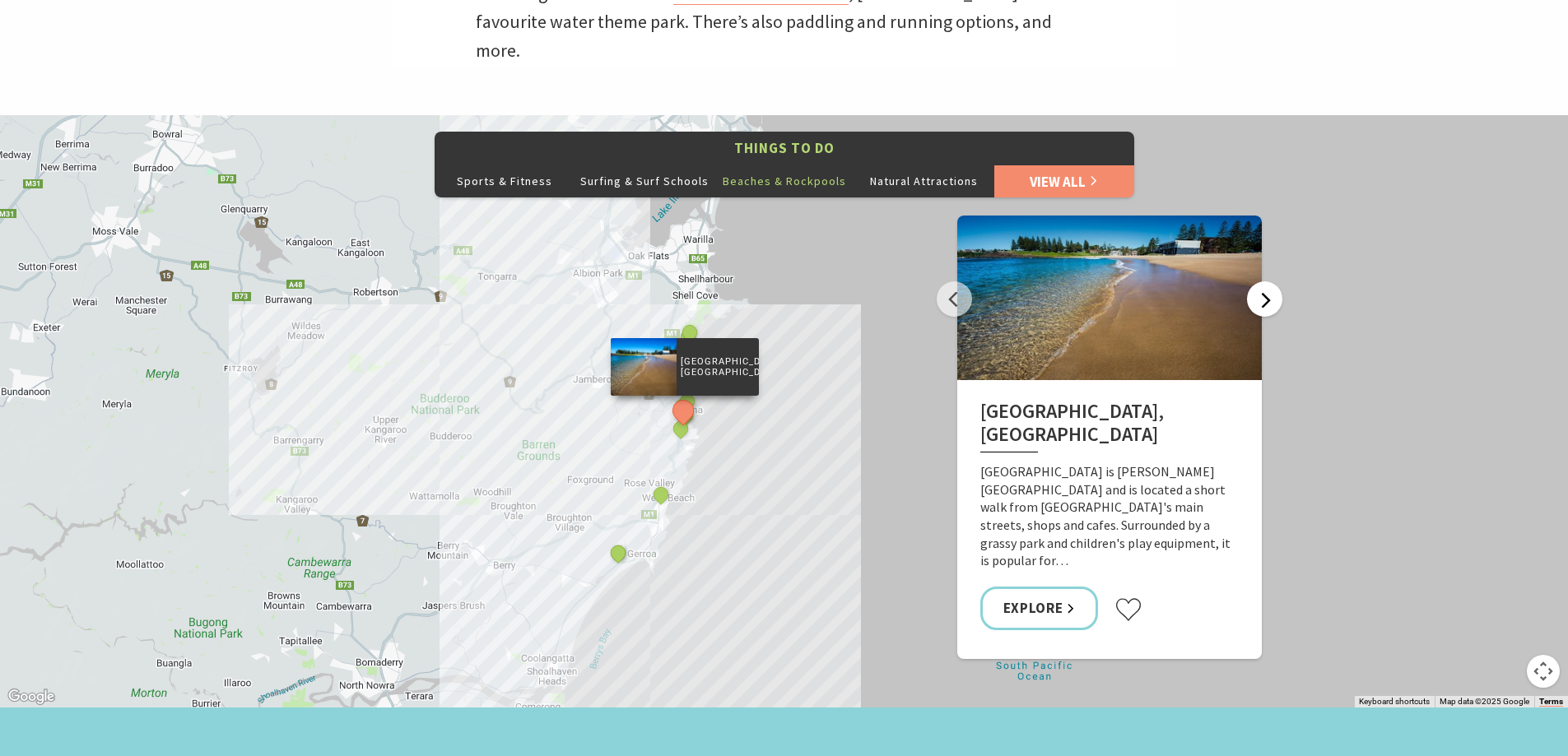
click at [1267, 281] on button "Next" at bounding box center [1265, 299] width 36 height 35
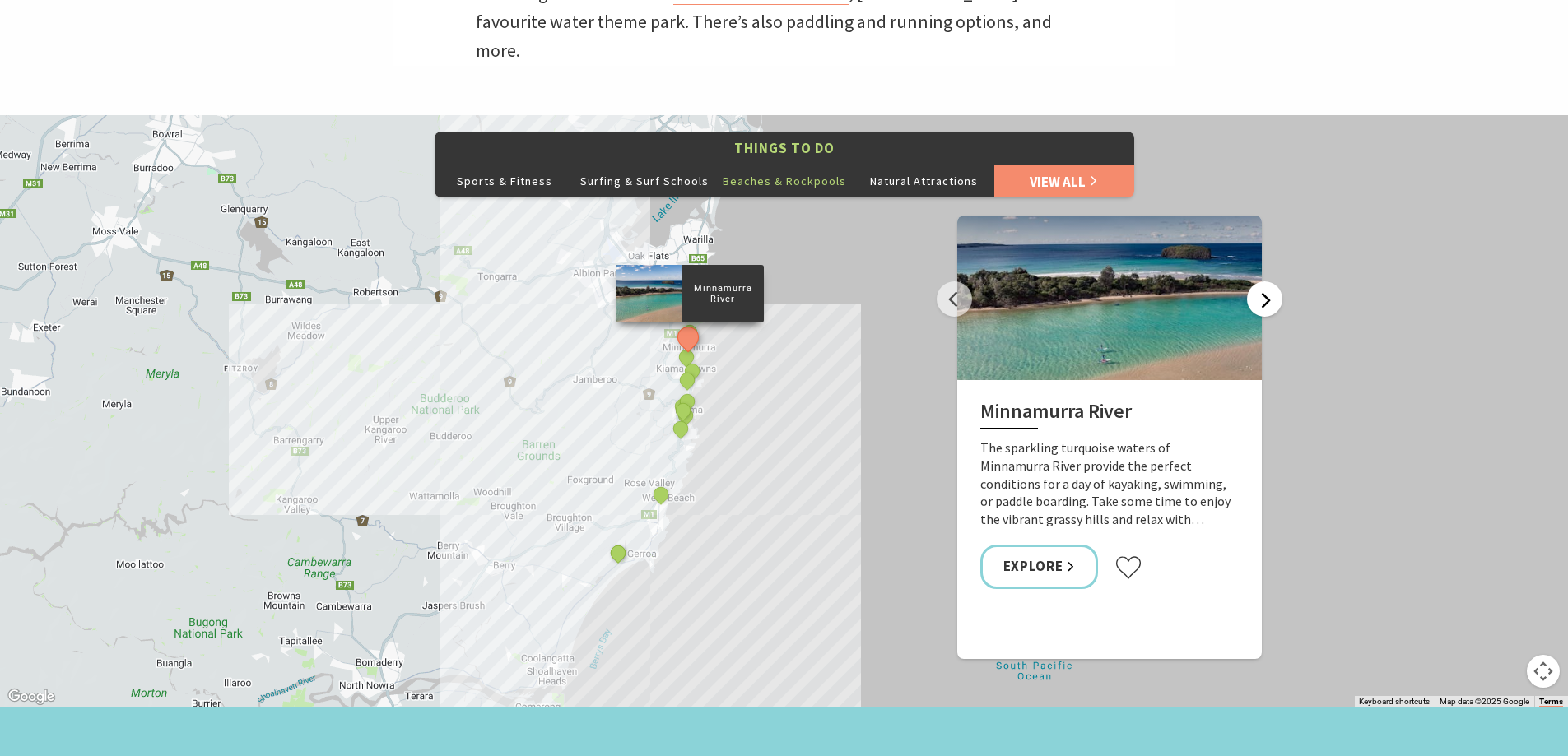
click at [1267, 281] on button "Next" at bounding box center [1265, 299] width 36 height 35
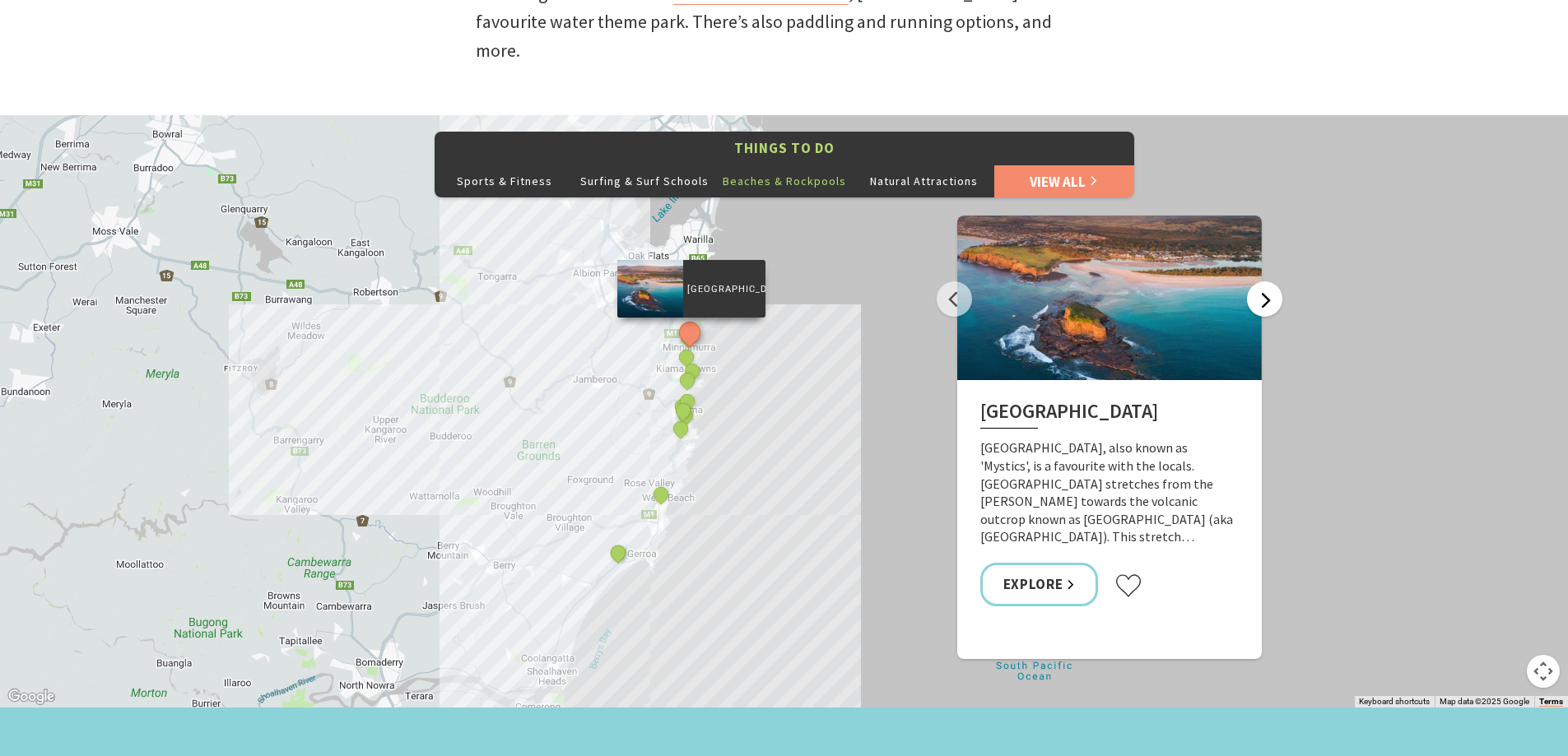
click at [1267, 281] on button "Next" at bounding box center [1265, 299] width 36 height 35
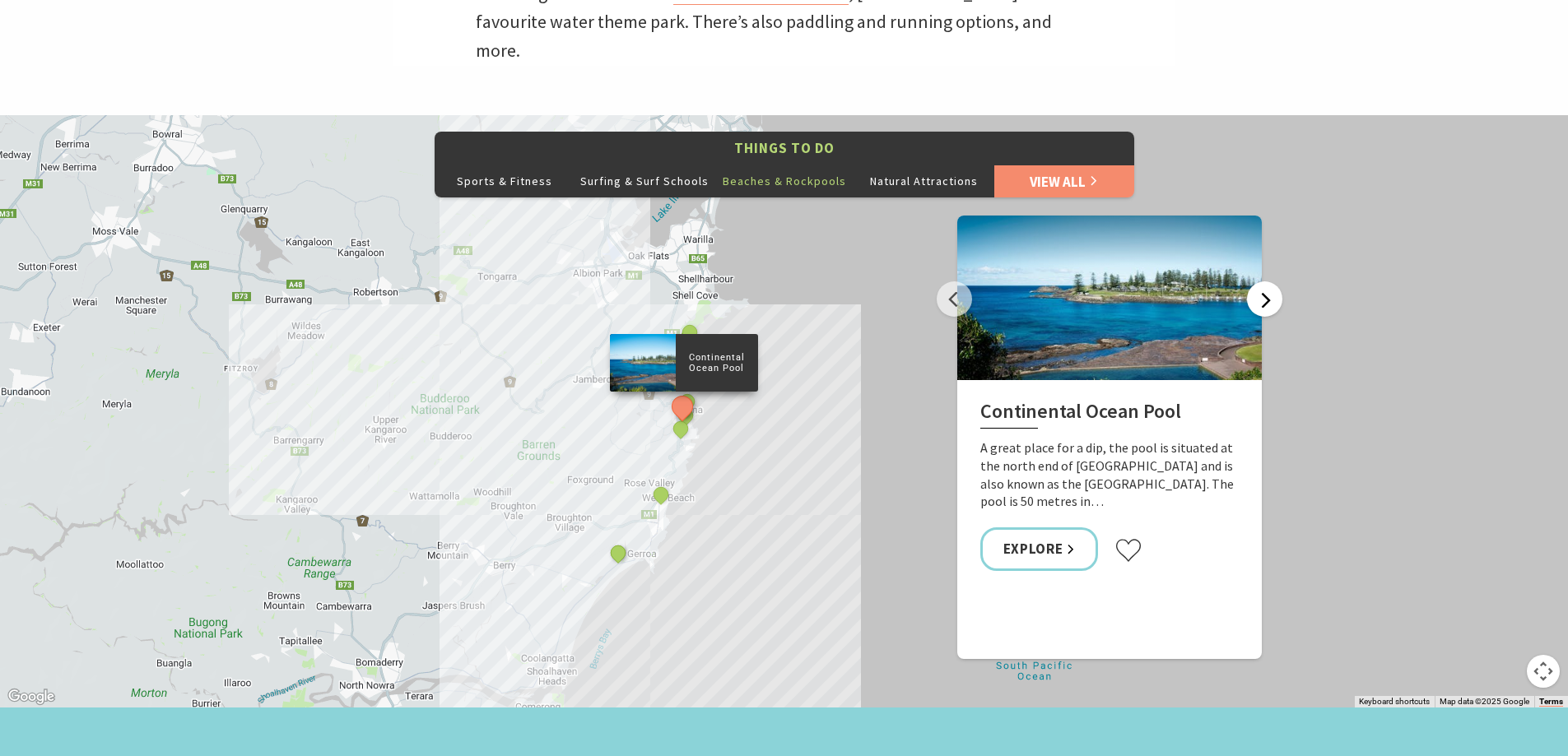
click at [1267, 281] on button "Next" at bounding box center [1265, 299] width 36 height 35
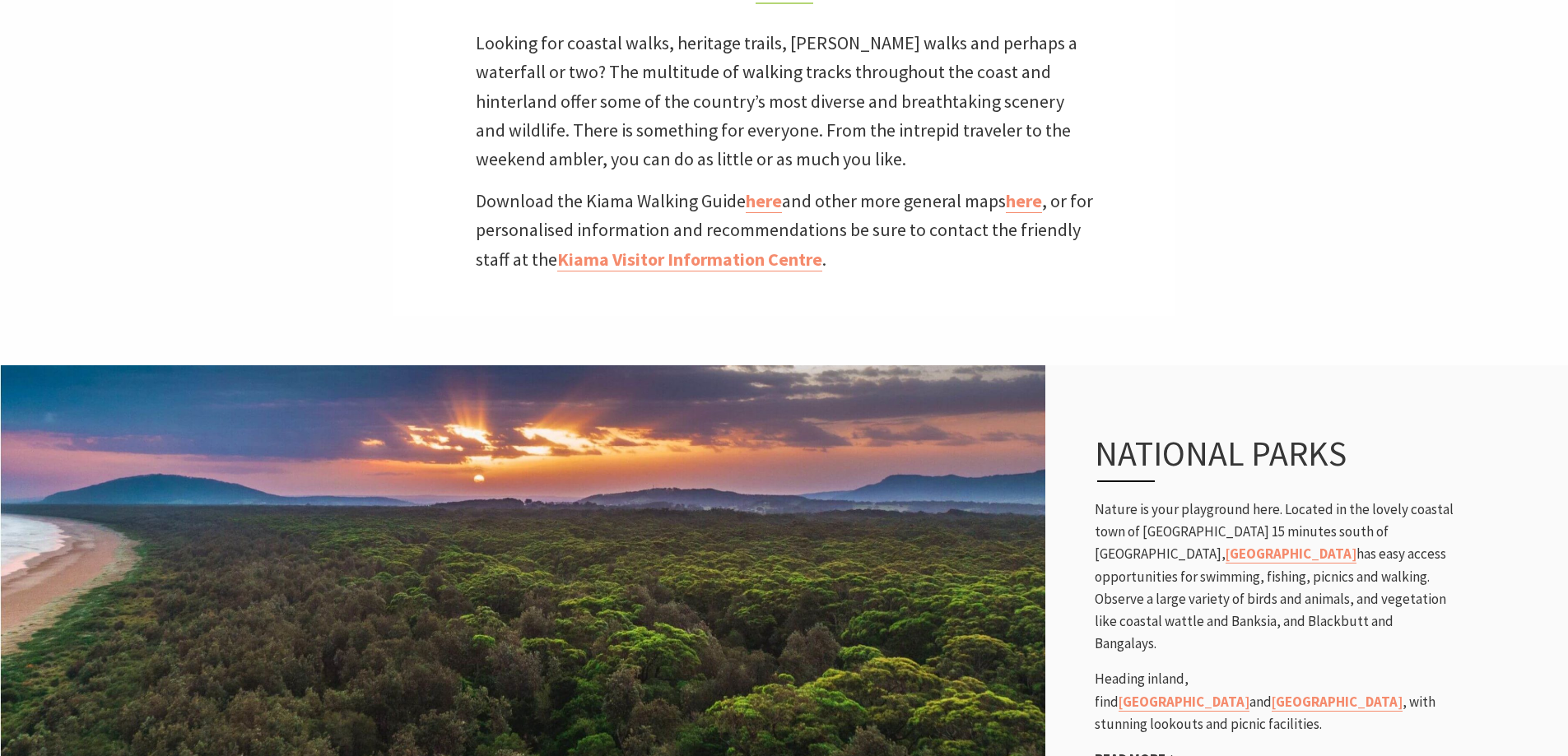
scroll to position [905, 0]
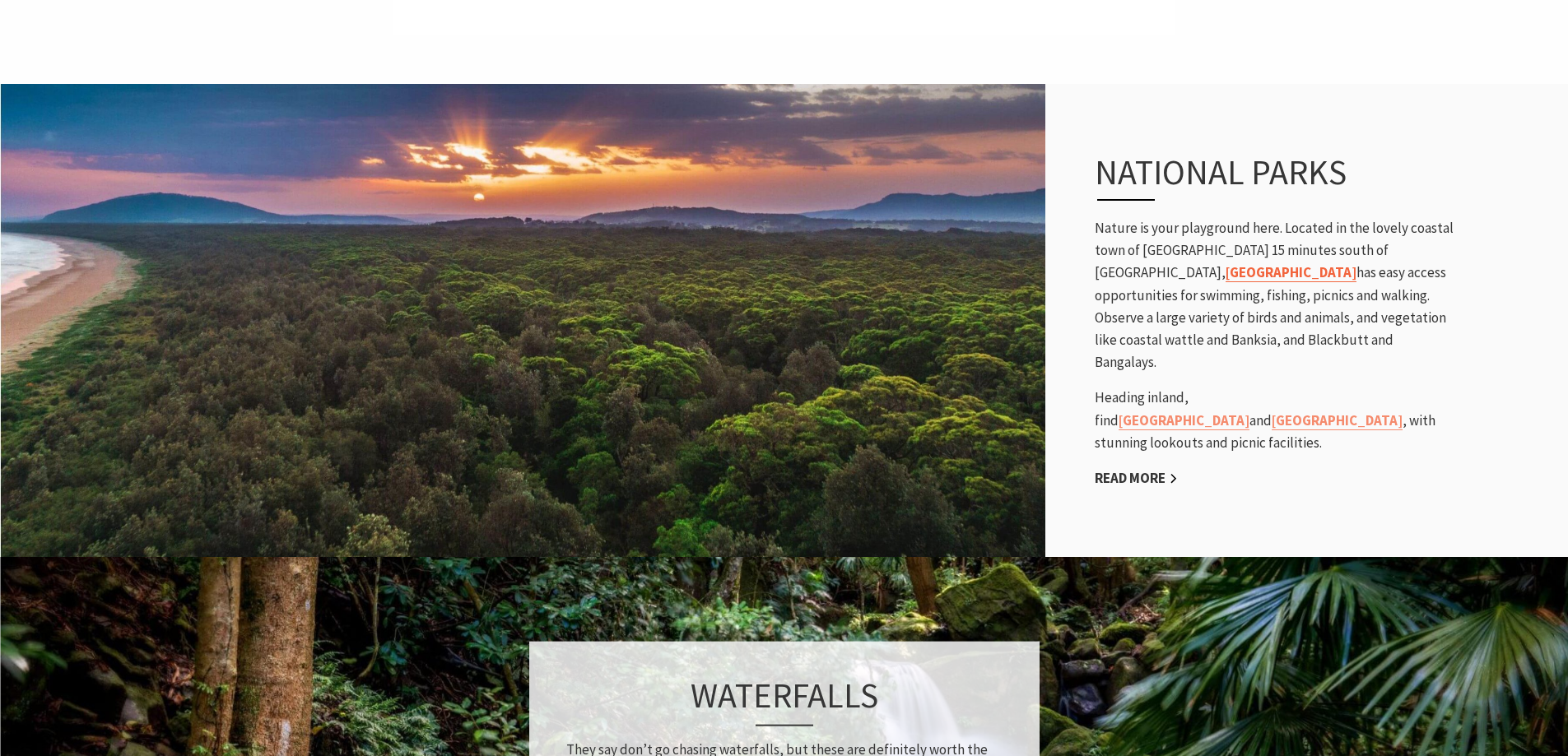
click at [1226, 282] on link "[GEOGRAPHIC_DATA]" at bounding box center [1291, 272] width 131 height 19
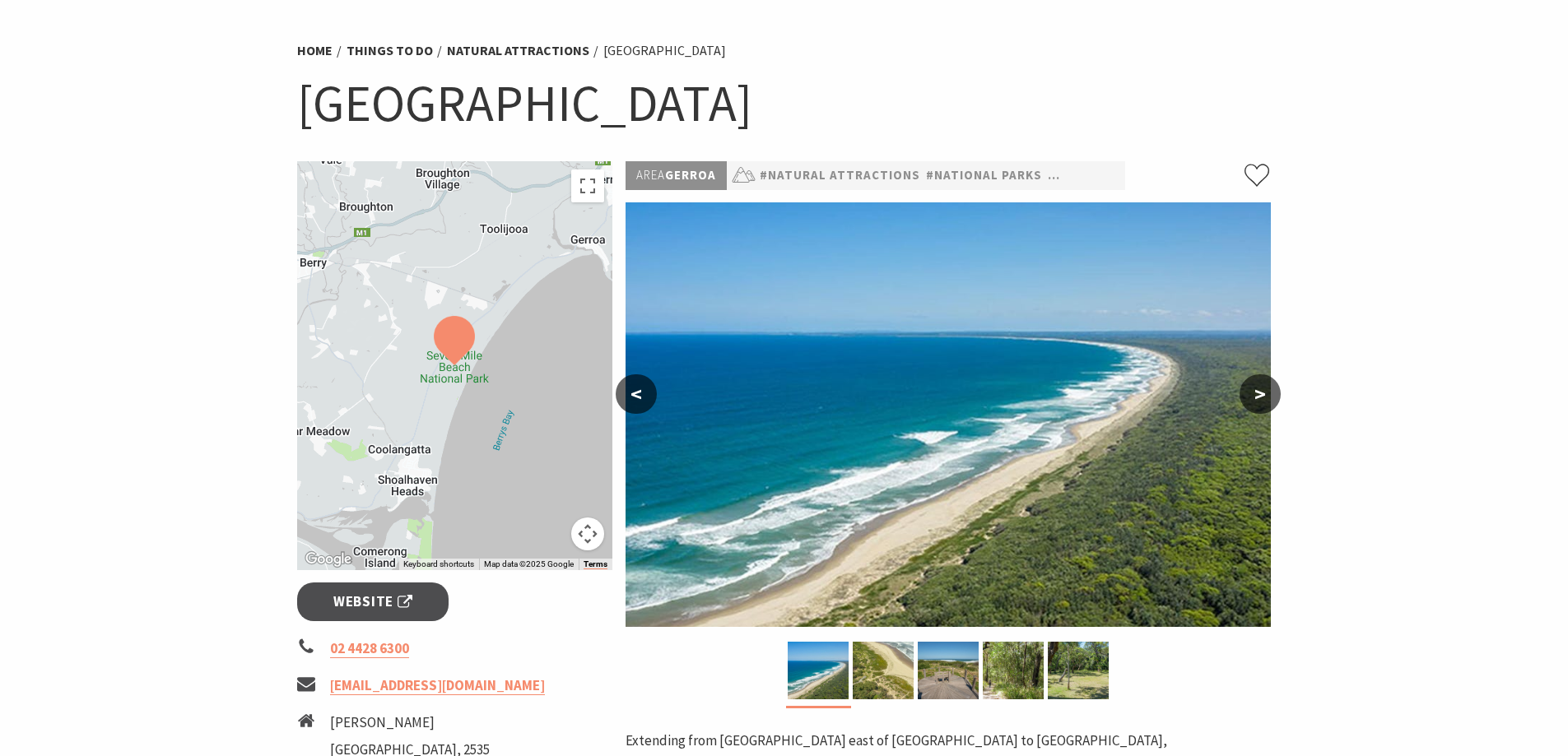
scroll to position [246, 0]
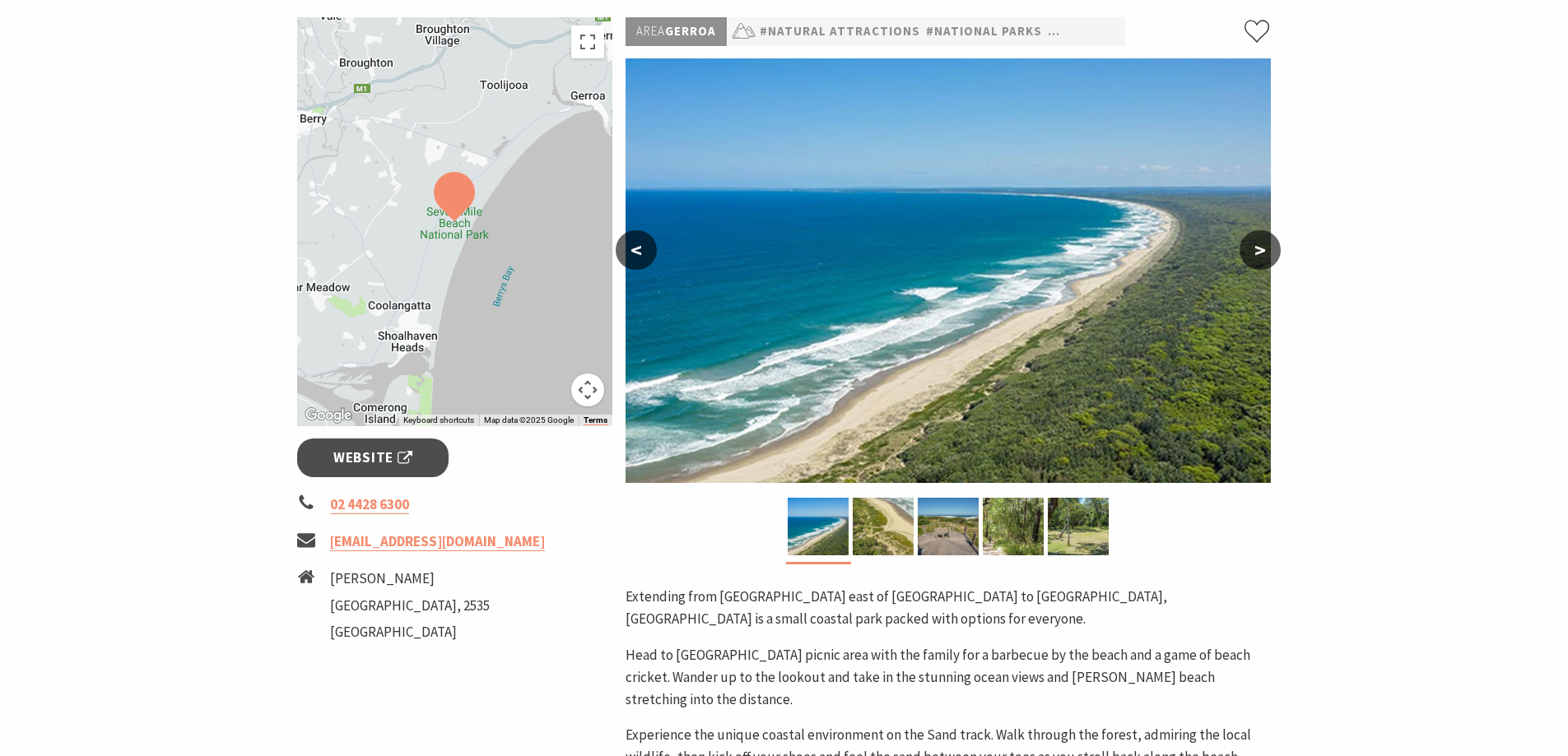
click at [1266, 256] on button ">" at bounding box center [1260, 250] width 41 height 39
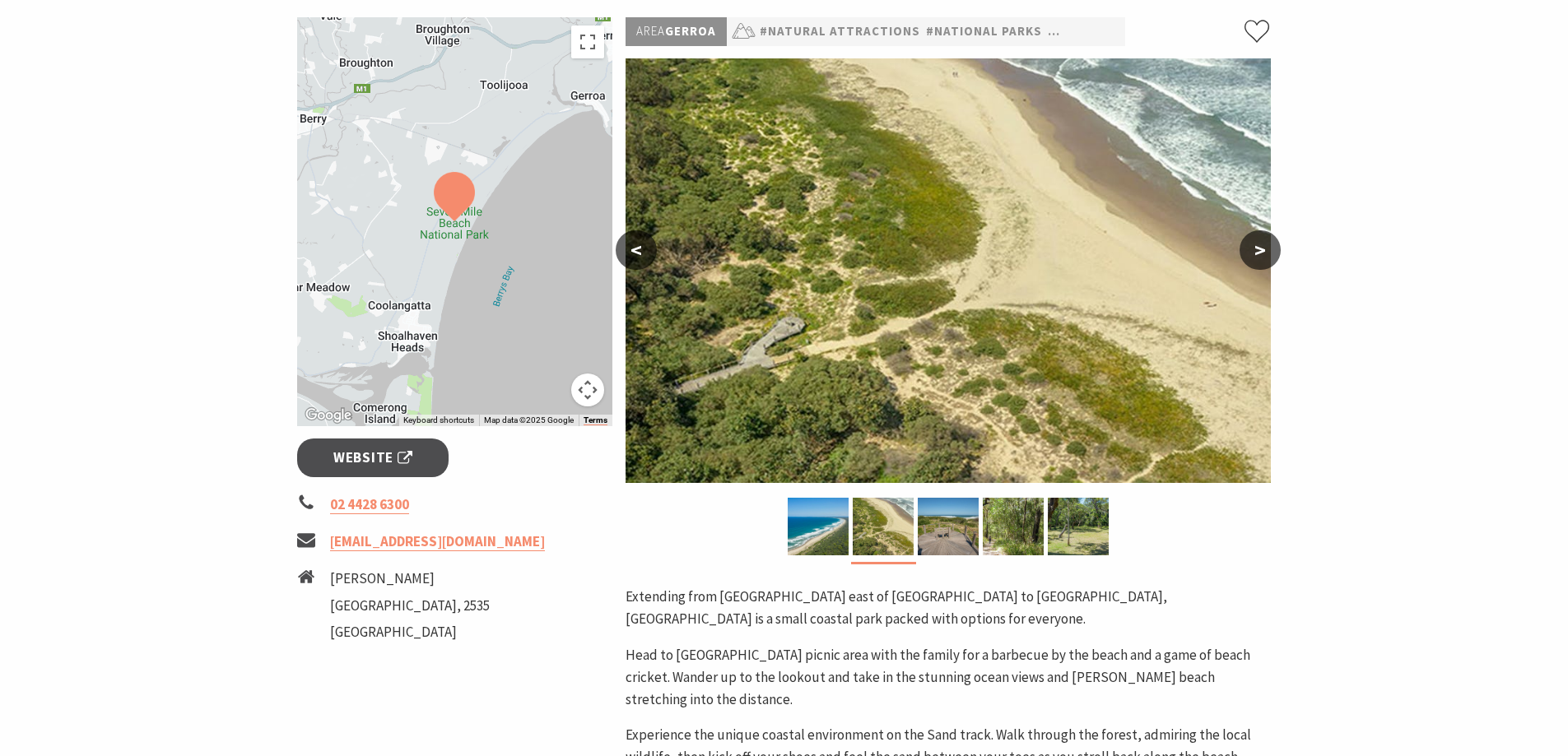
click at [1268, 253] on button ">" at bounding box center [1260, 250] width 41 height 39
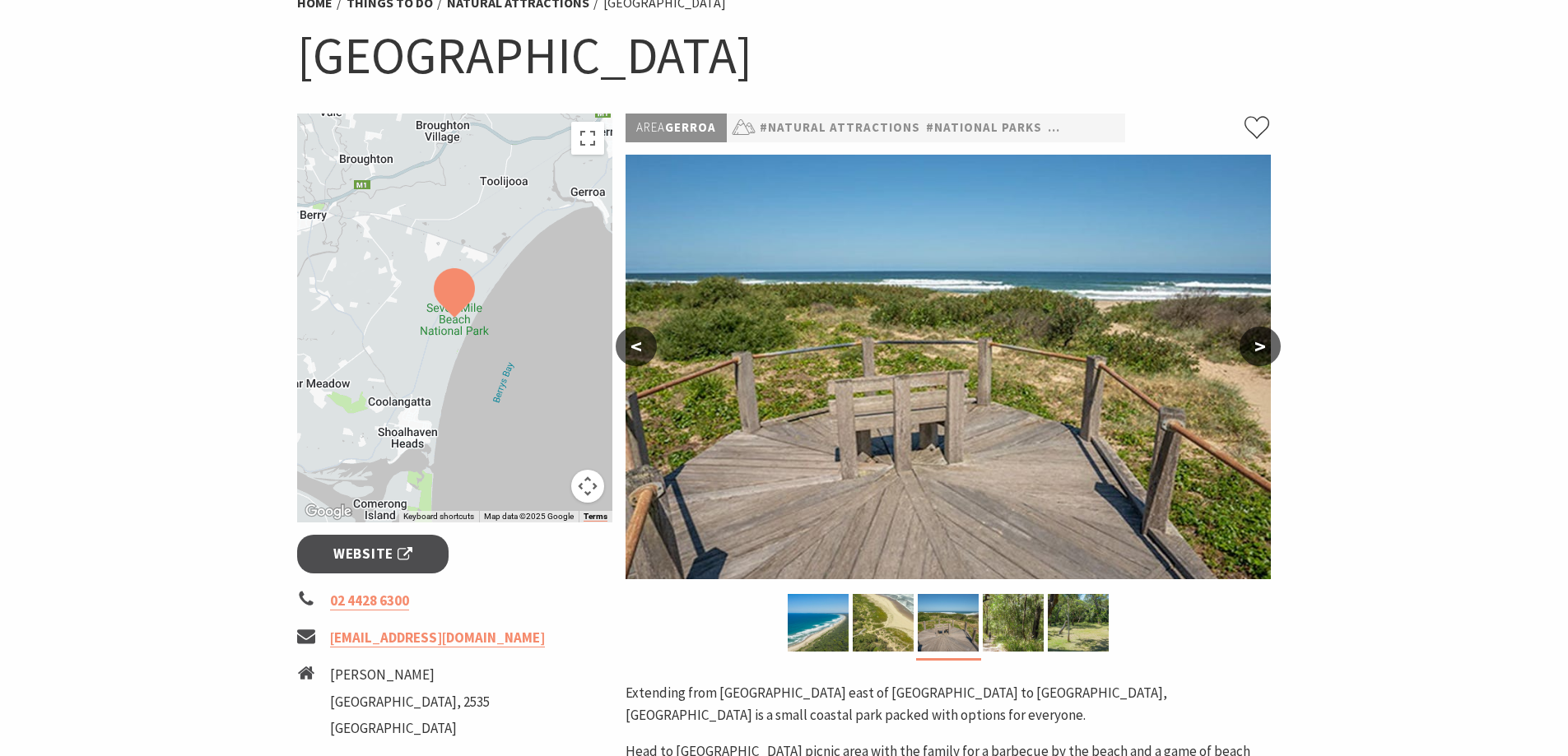
scroll to position [165, 0]
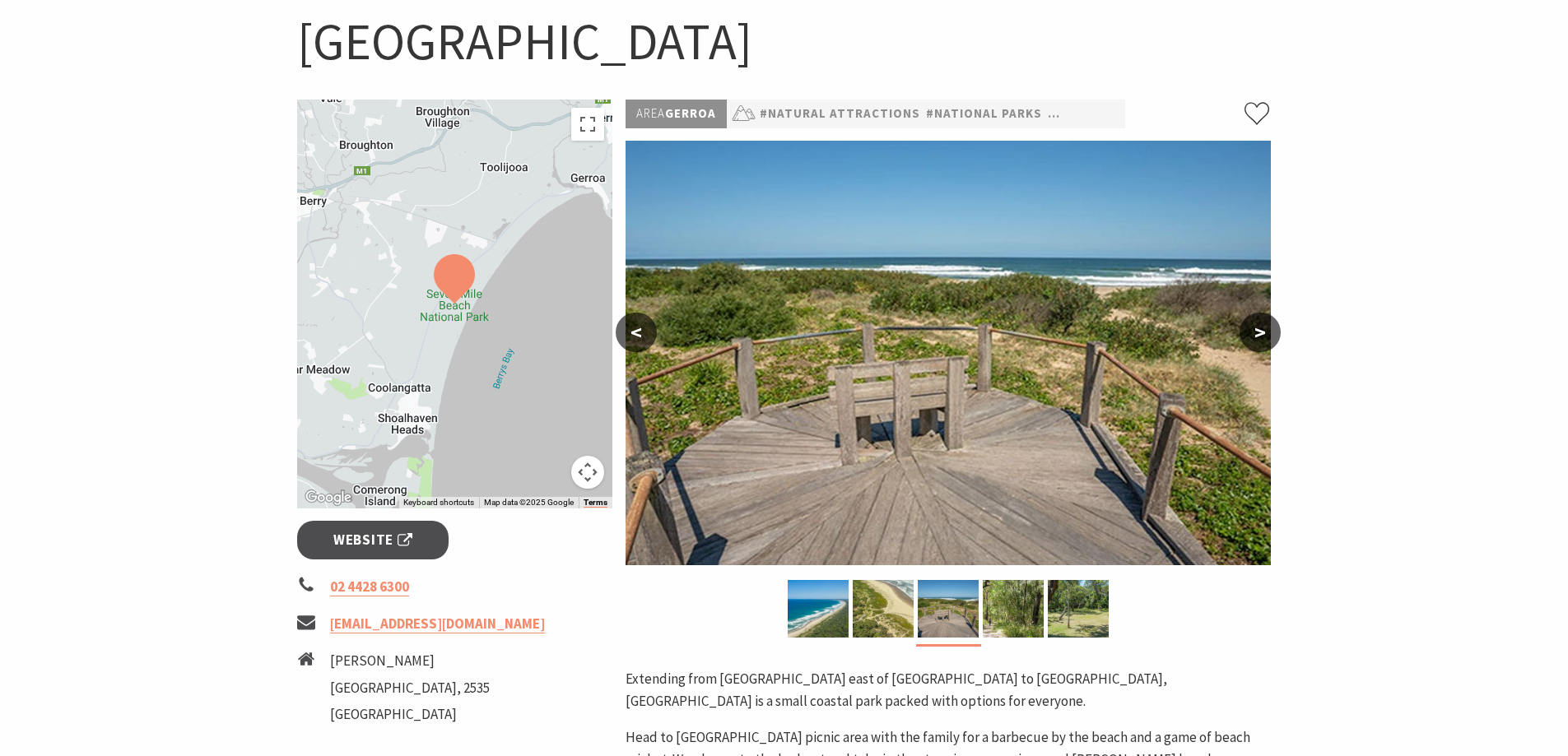
click at [1268, 329] on button ">" at bounding box center [1260, 332] width 41 height 39
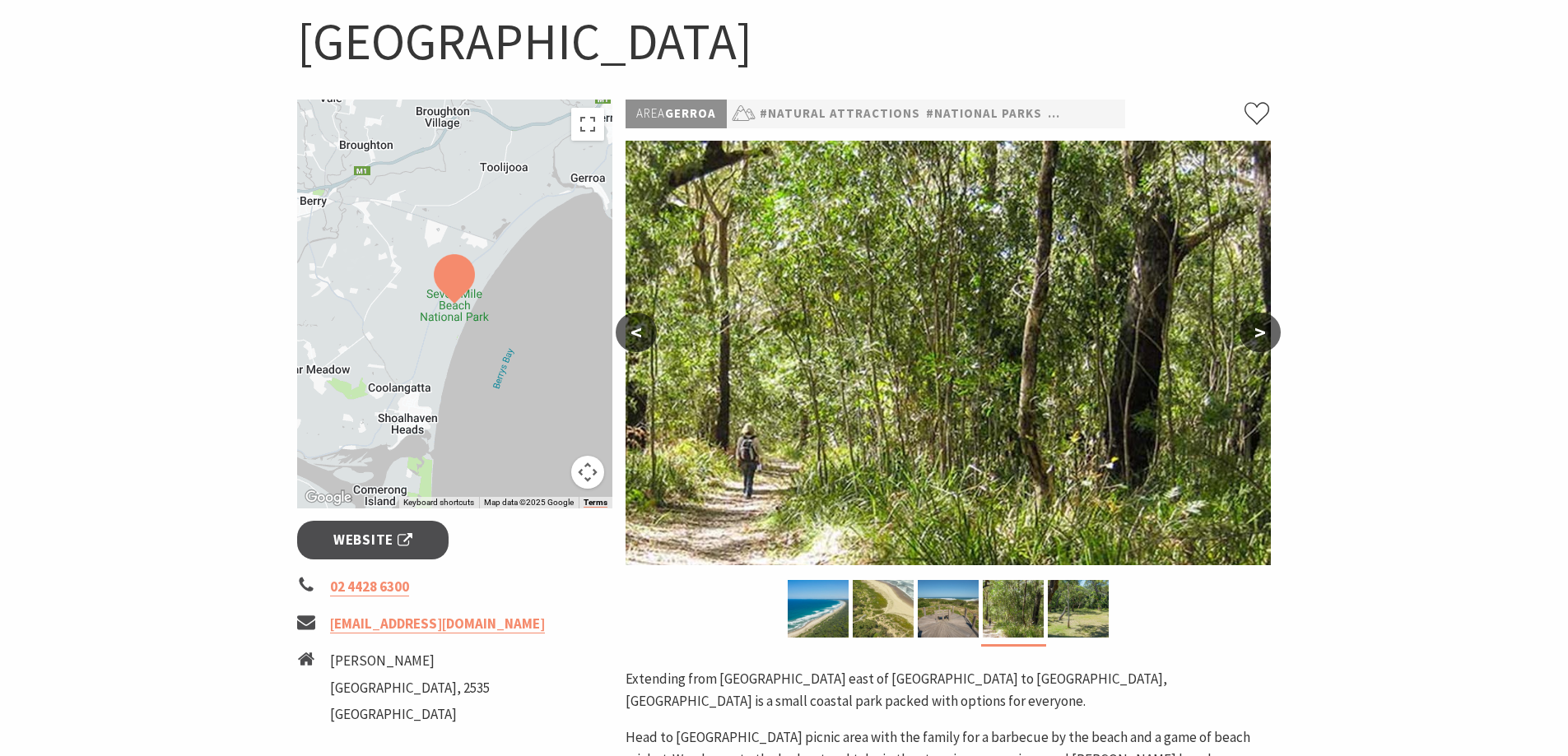
click at [1268, 329] on button ">" at bounding box center [1260, 332] width 41 height 39
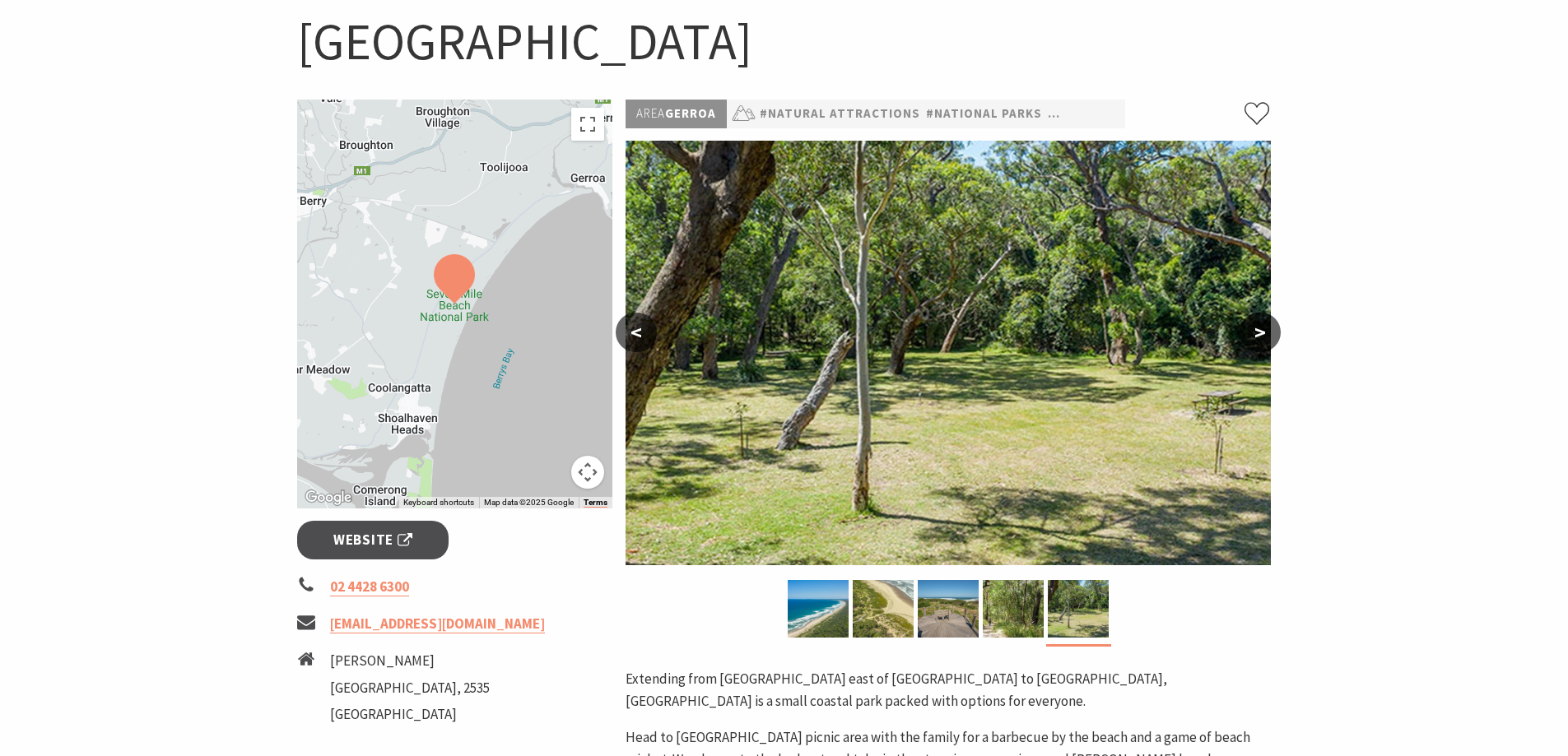
click at [1268, 329] on button ">" at bounding box center [1260, 332] width 41 height 39
click at [1263, 329] on button ">" at bounding box center [1260, 332] width 41 height 39
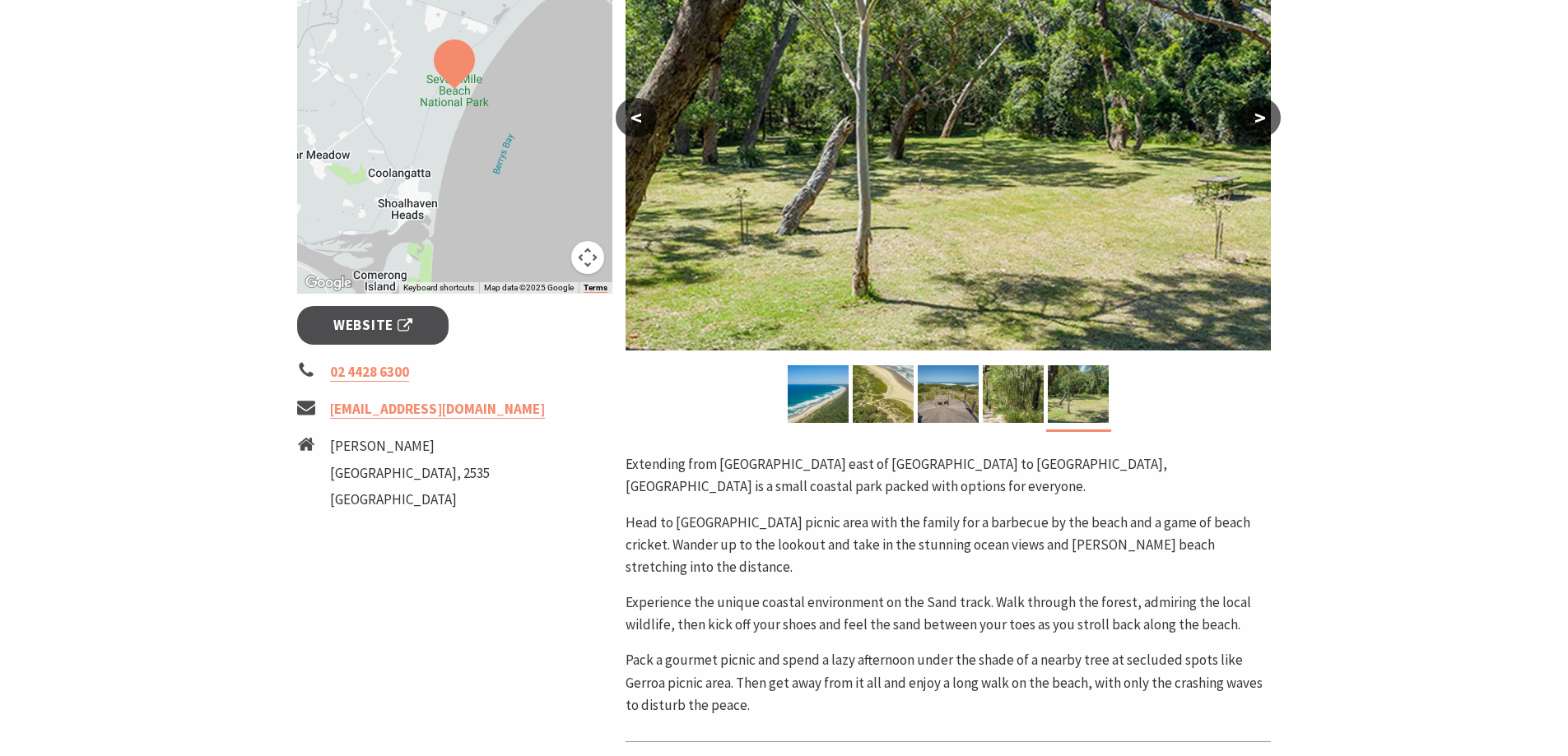
scroll to position [411, 0]
